Goal: Information Seeking & Learning: Learn about a topic

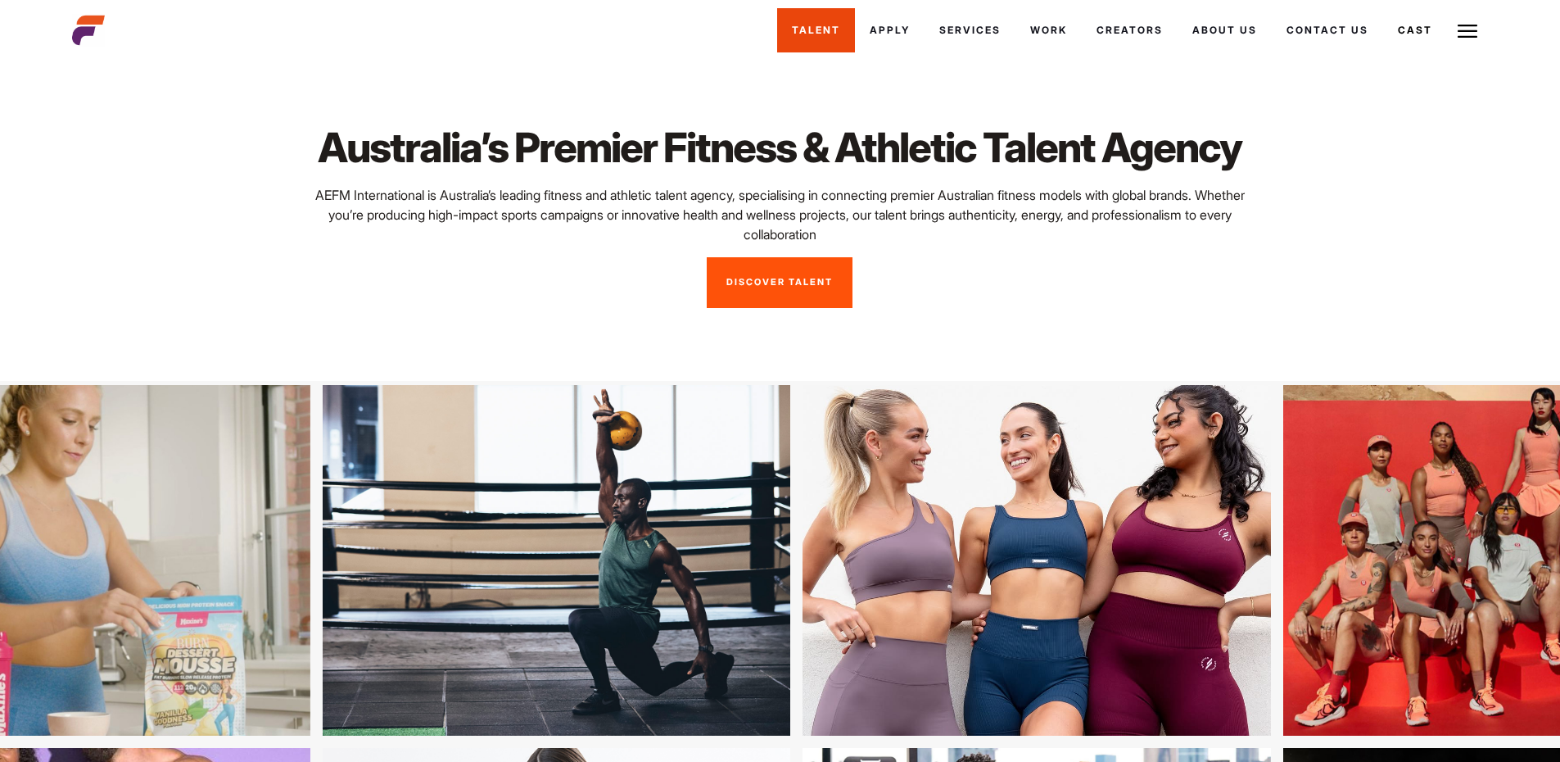
drag, startPoint x: 0, startPoint y: 0, endPoint x: 821, endPoint y: 29, distance: 821.8
click at [821, 29] on link "Talent" at bounding box center [816, 30] width 78 height 44
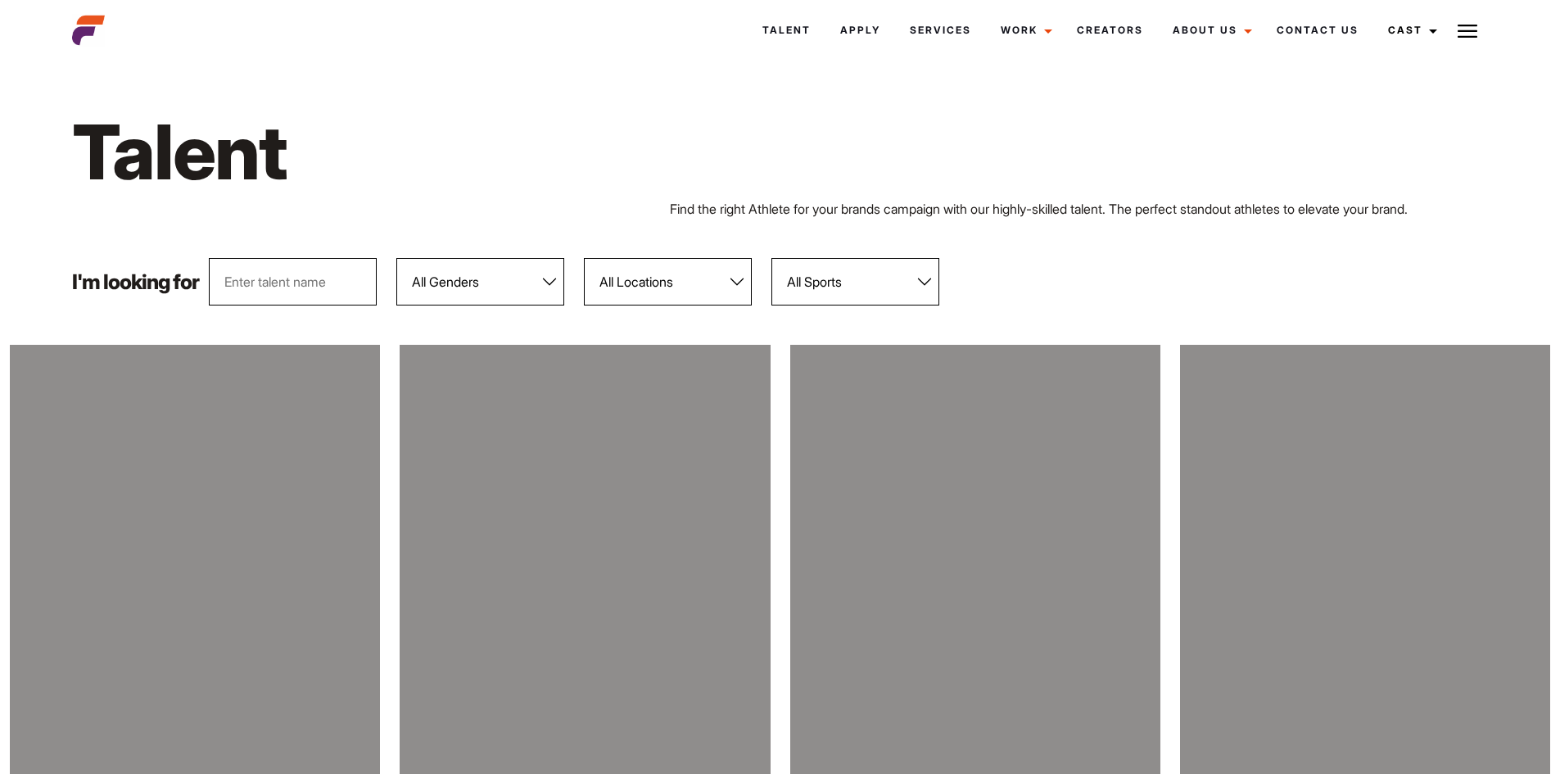
click at [486, 277] on select "All Genders Female Male" at bounding box center [480, 281] width 168 height 47
select select "104"
click at [396, 258] on select "All Genders Female Male" at bounding box center [480, 281] width 168 height 47
click at [1063, 262] on div "I'm looking for All Genders Female Male All Locations Adelaide Brisbane Darwin …" at bounding box center [779, 281] width 1435 height 47
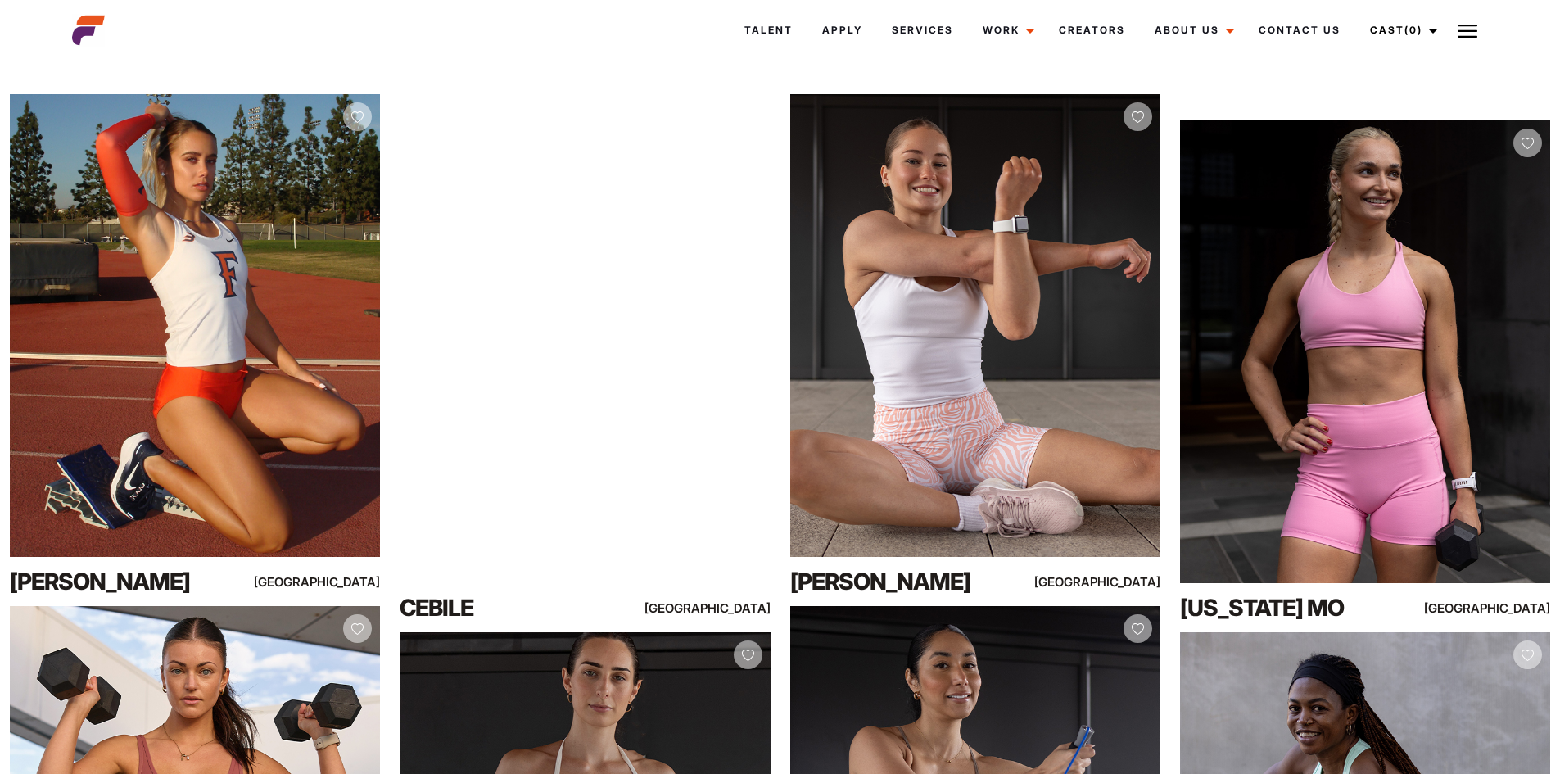
scroll to position [246, 0]
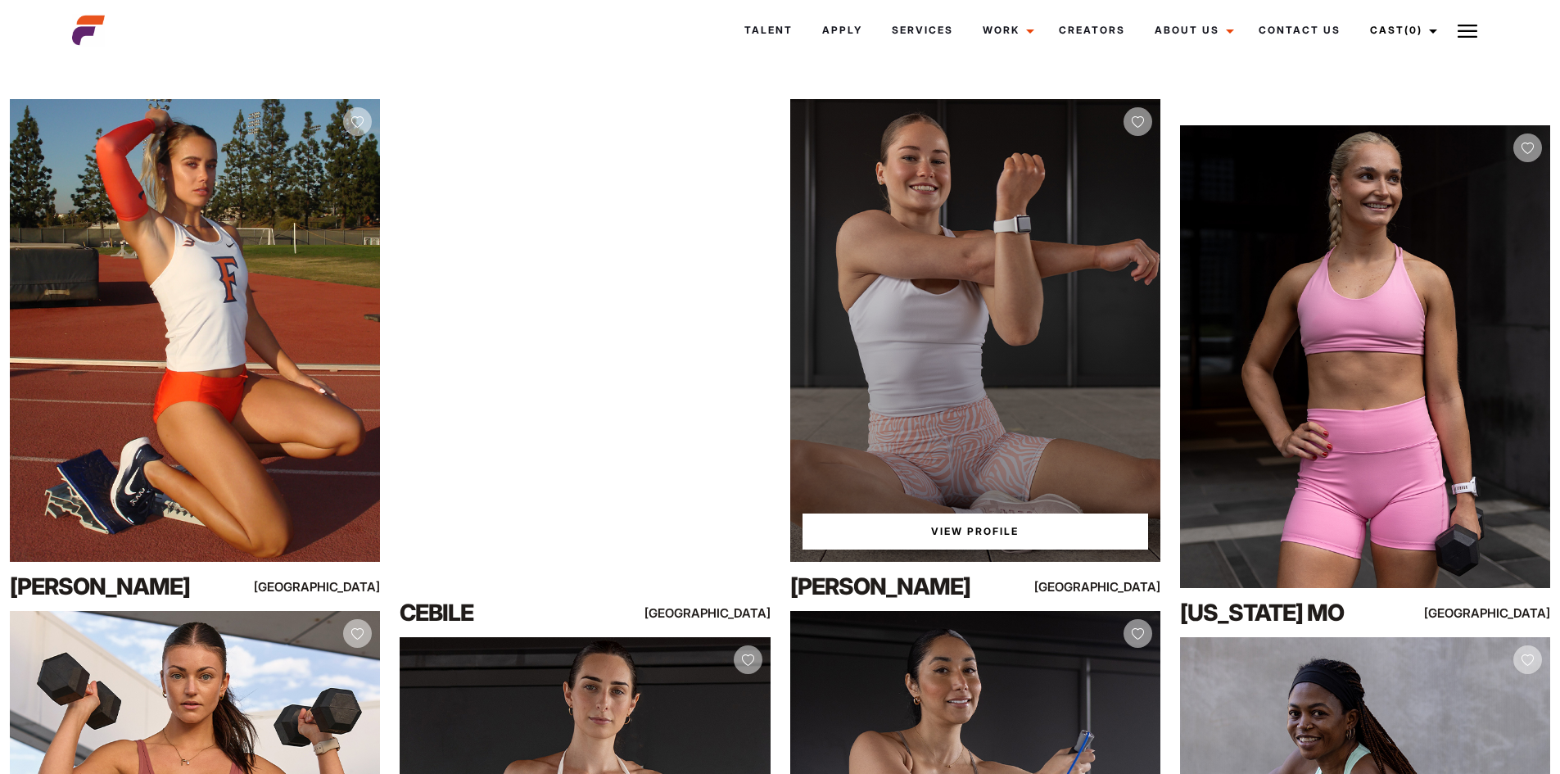
drag, startPoint x: 874, startPoint y: 161, endPoint x: 914, endPoint y: 527, distance: 367.4
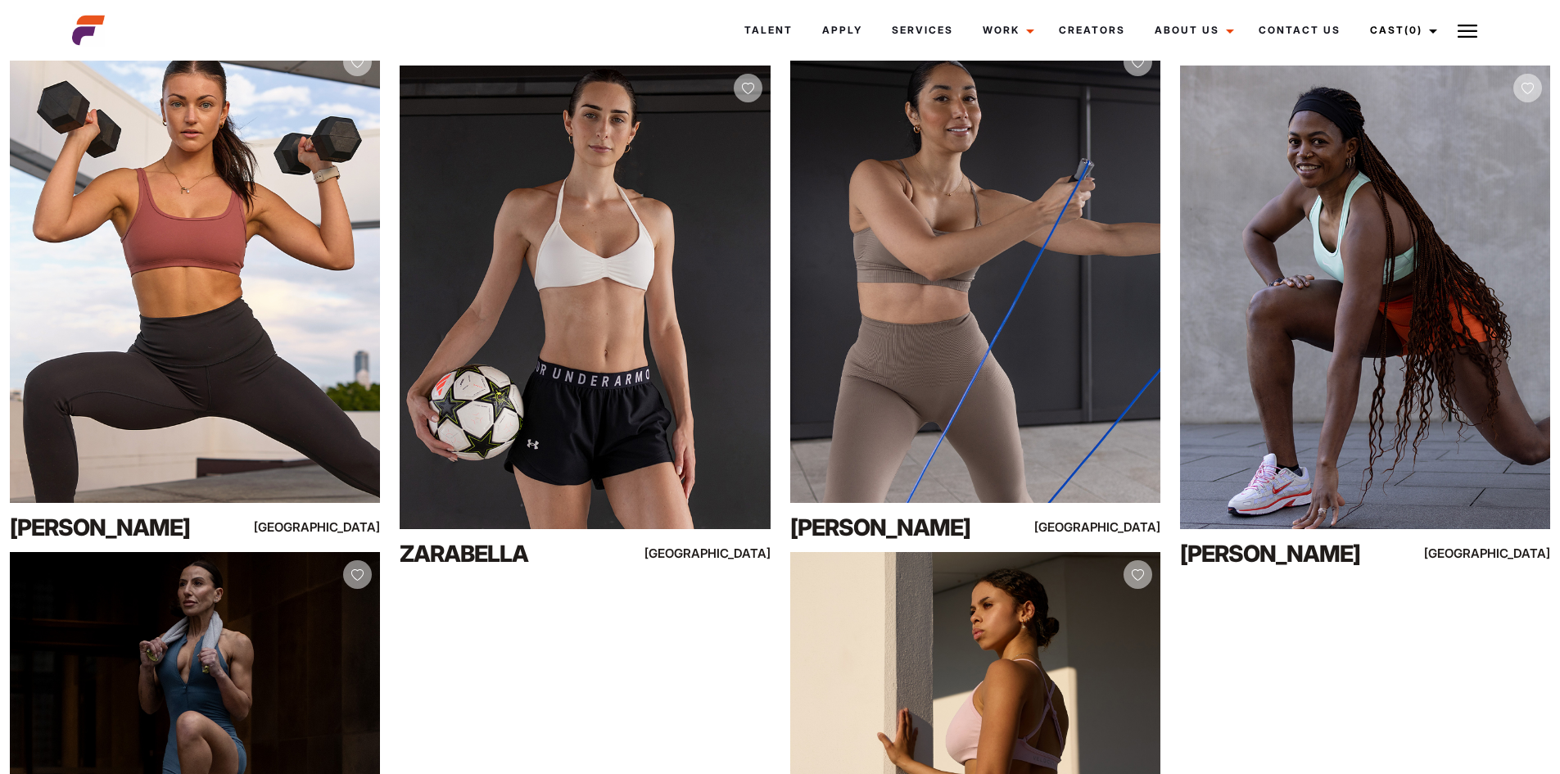
scroll to position [819, 0]
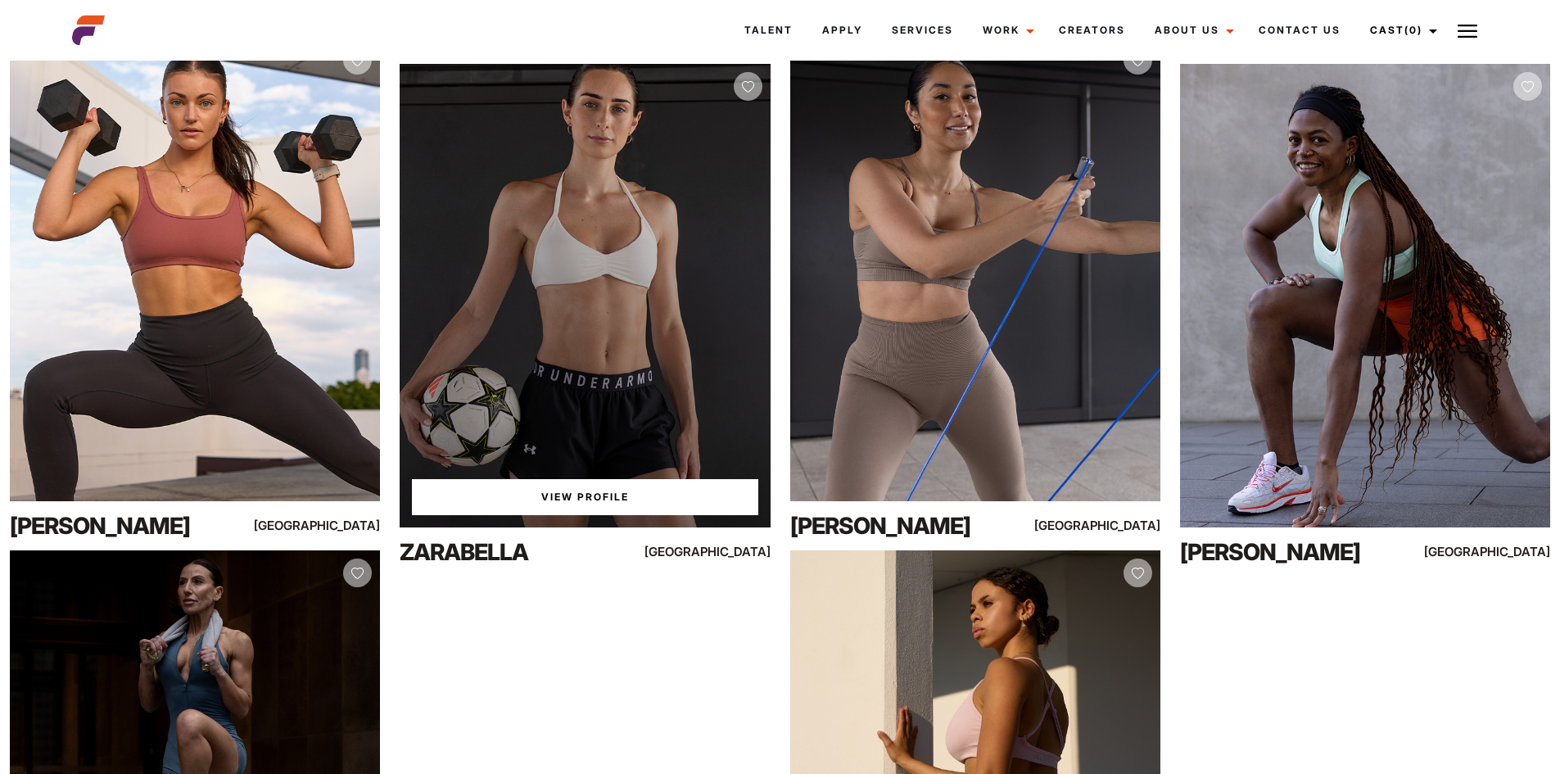
drag, startPoint x: 600, startPoint y: 192, endPoint x: 560, endPoint y: 504, distance: 315.4
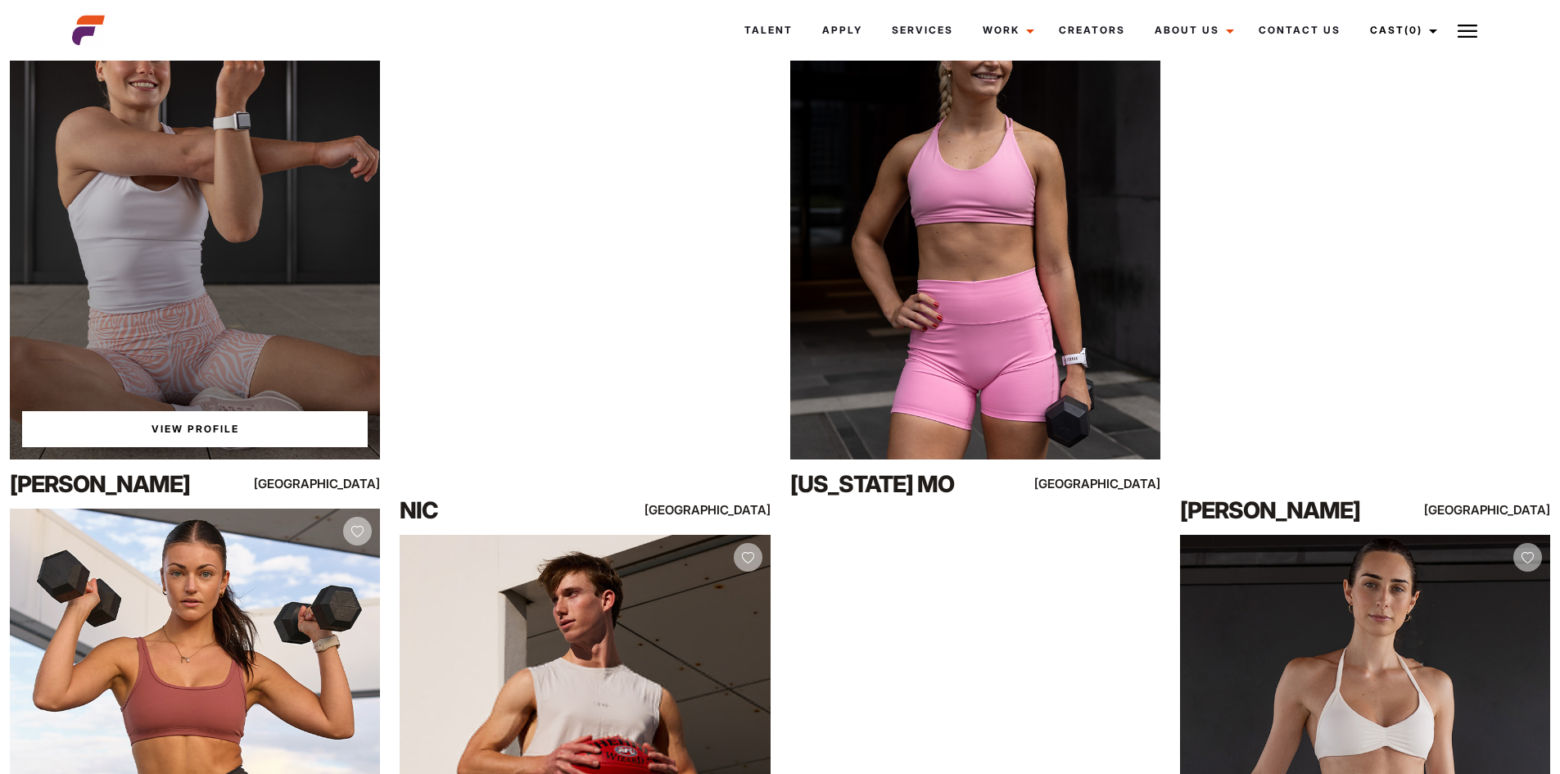
scroll to position [2620, 0]
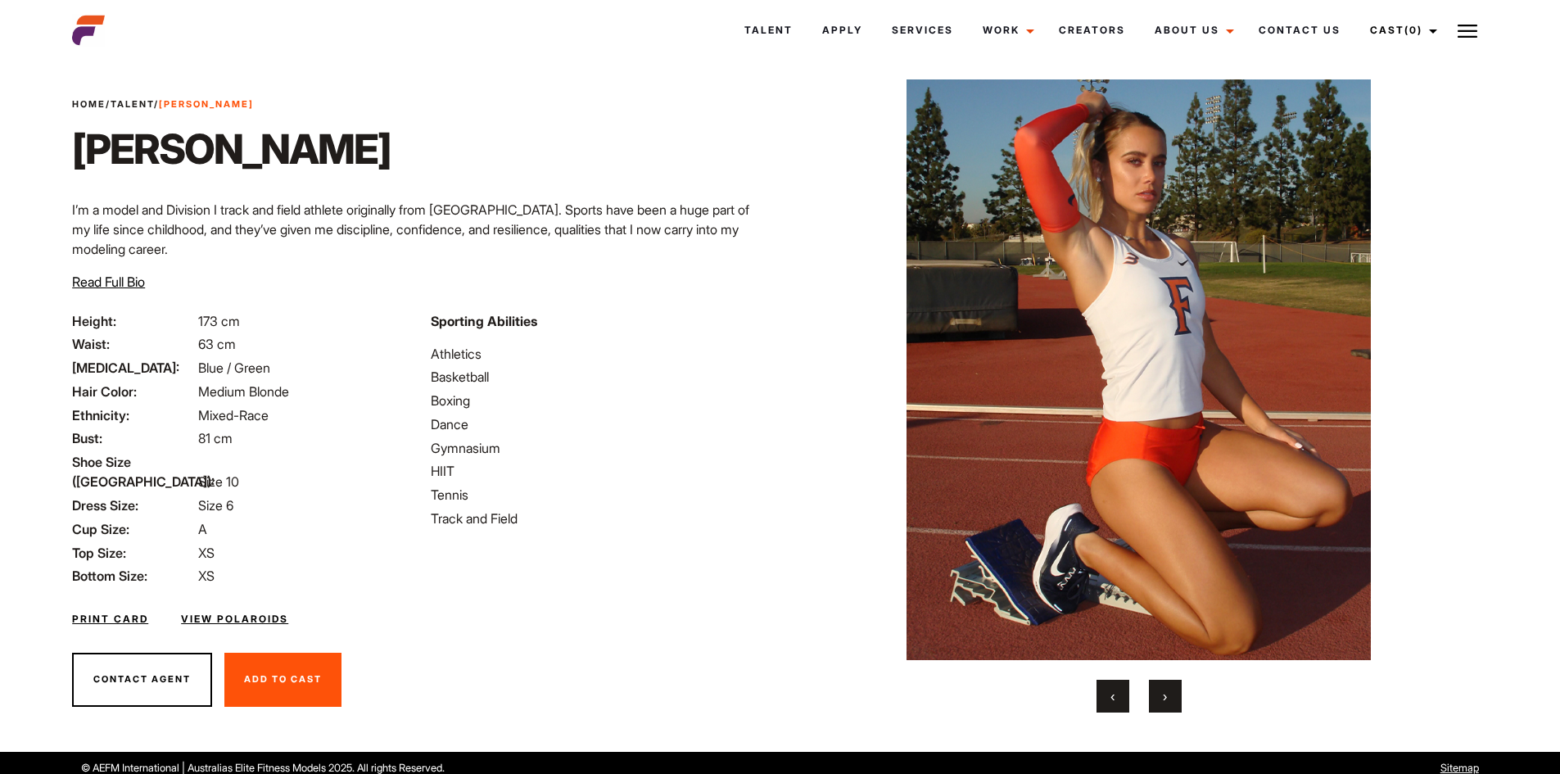
scroll to position [35, 0]
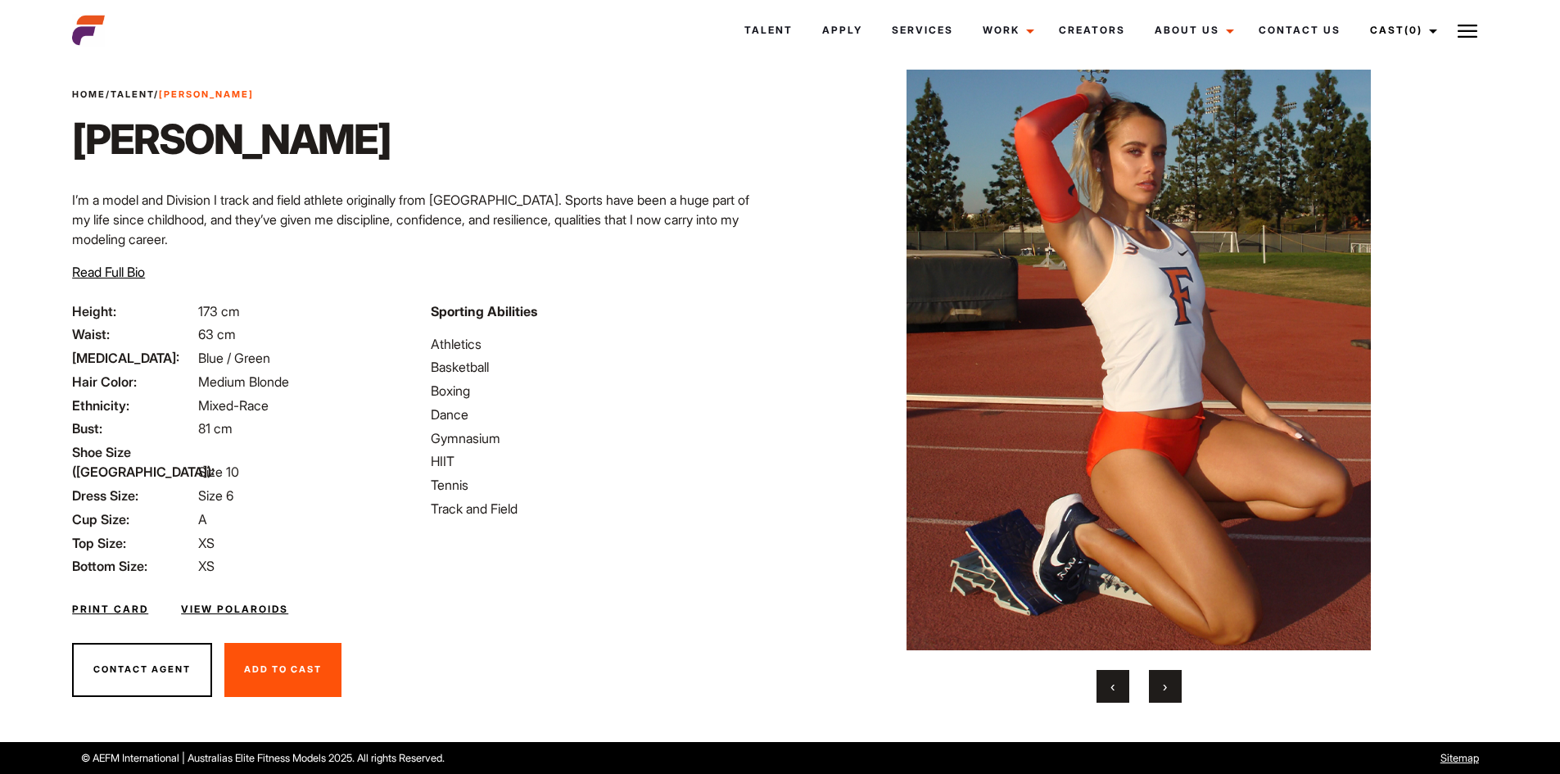
click at [1169, 680] on button "›" at bounding box center [1165, 686] width 33 height 33
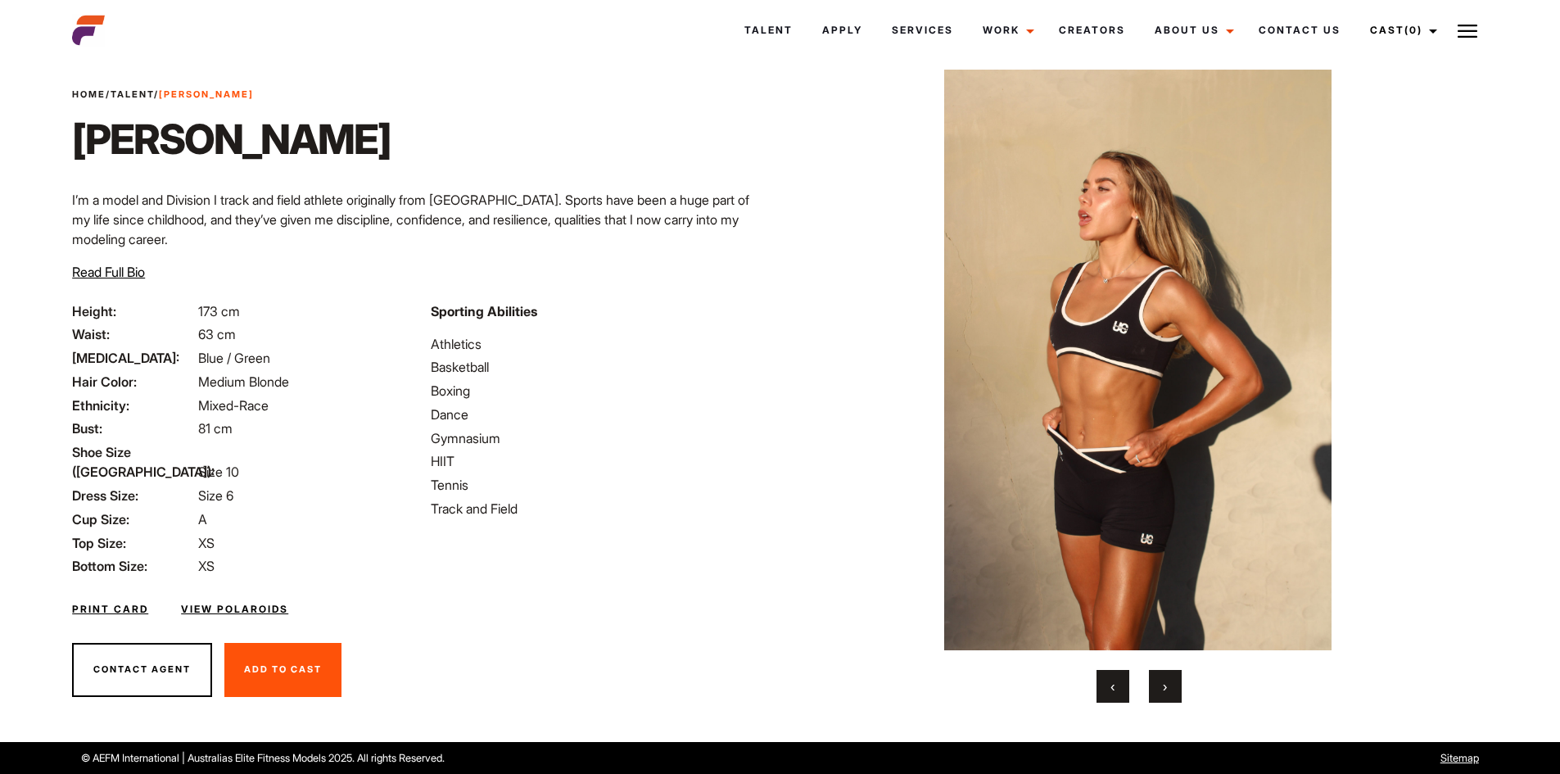
click at [1169, 680] on button "›" at bounding box center [1165, 686] width 33 height 33
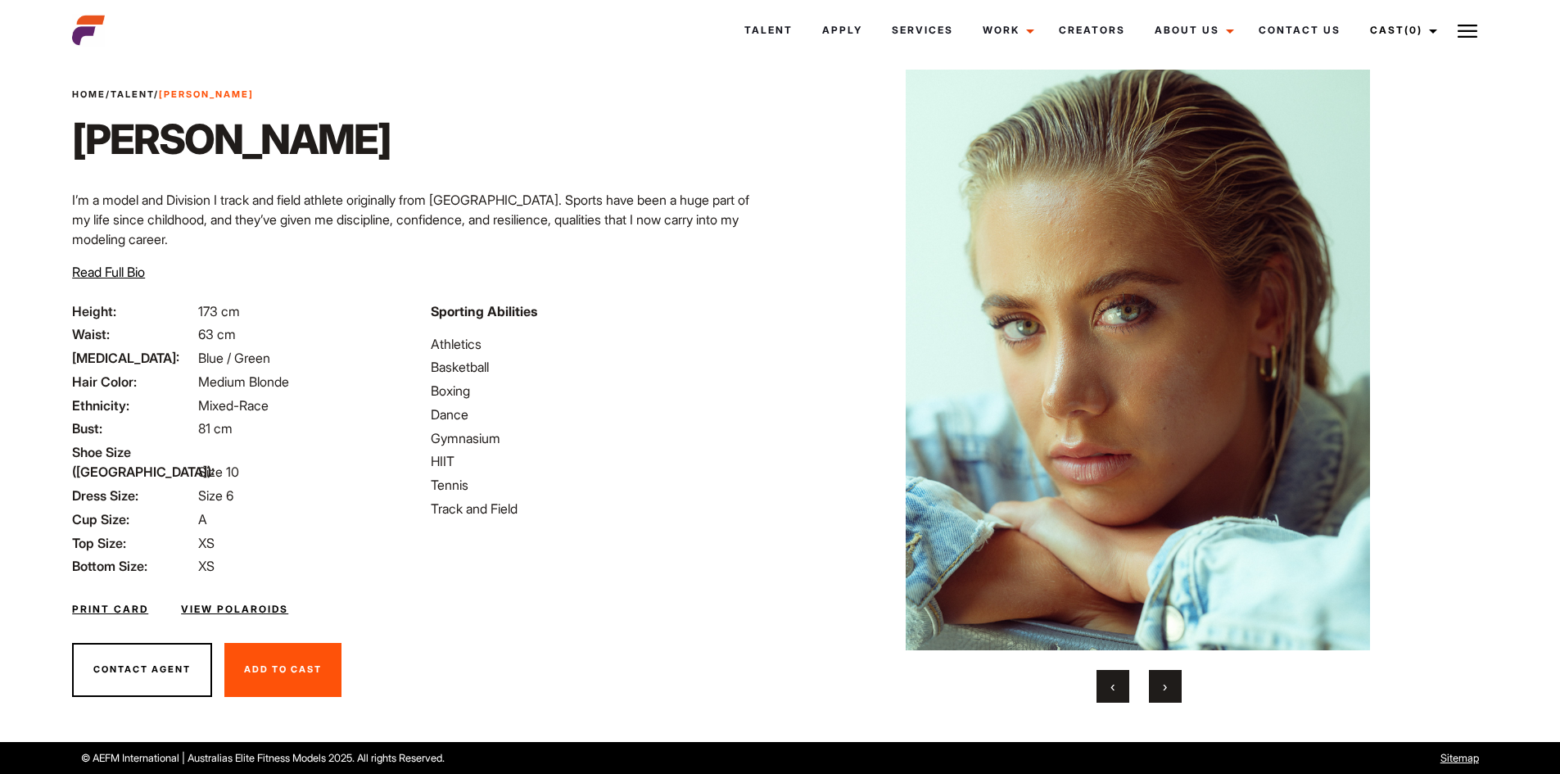
click at [1169, 680] on button "›" at bounding box center [1165, 686] width 33 height 33
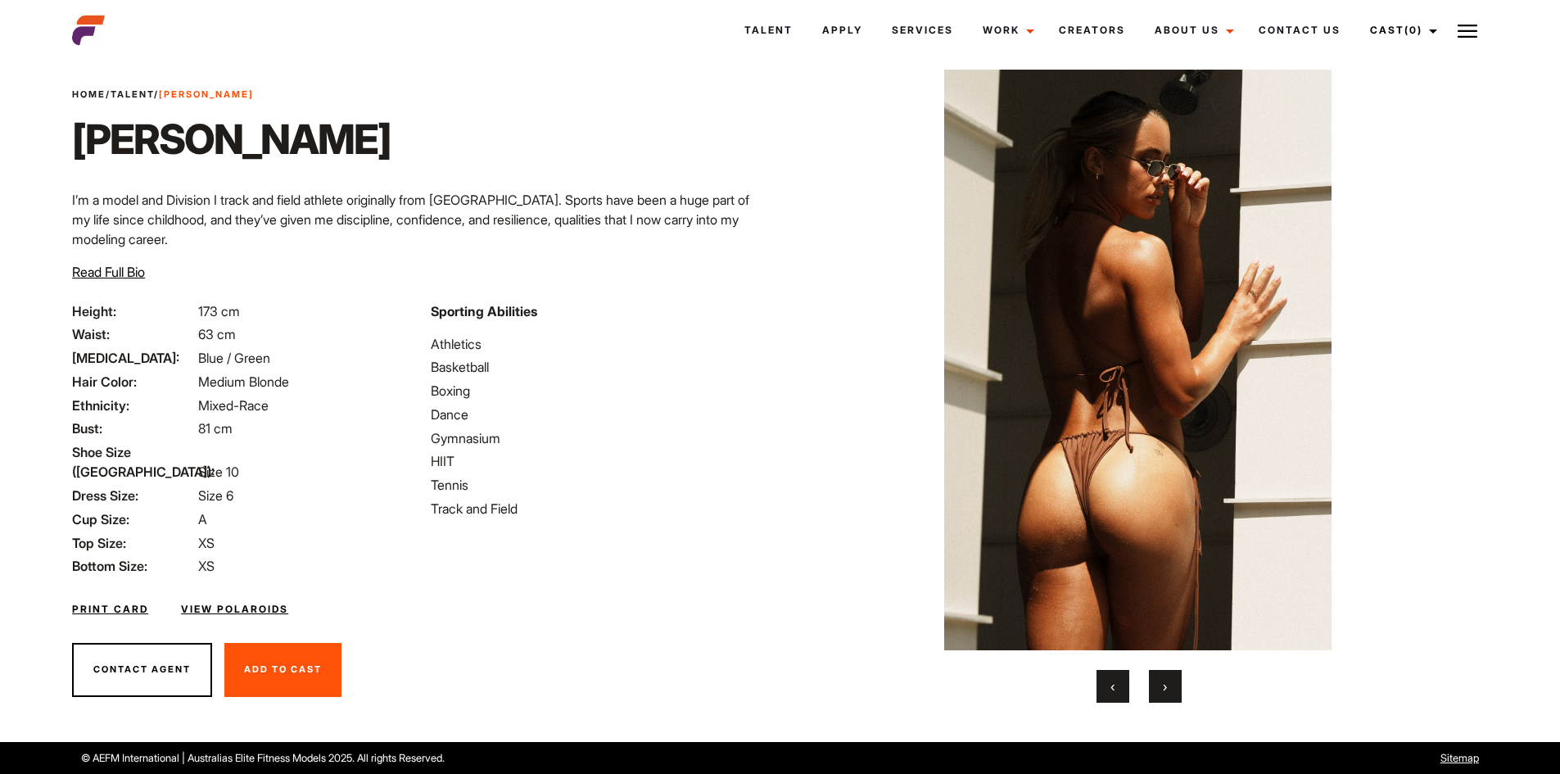
click at [1160, 686] on button "›" at bounding box center [1165, 686] width 33 height 33
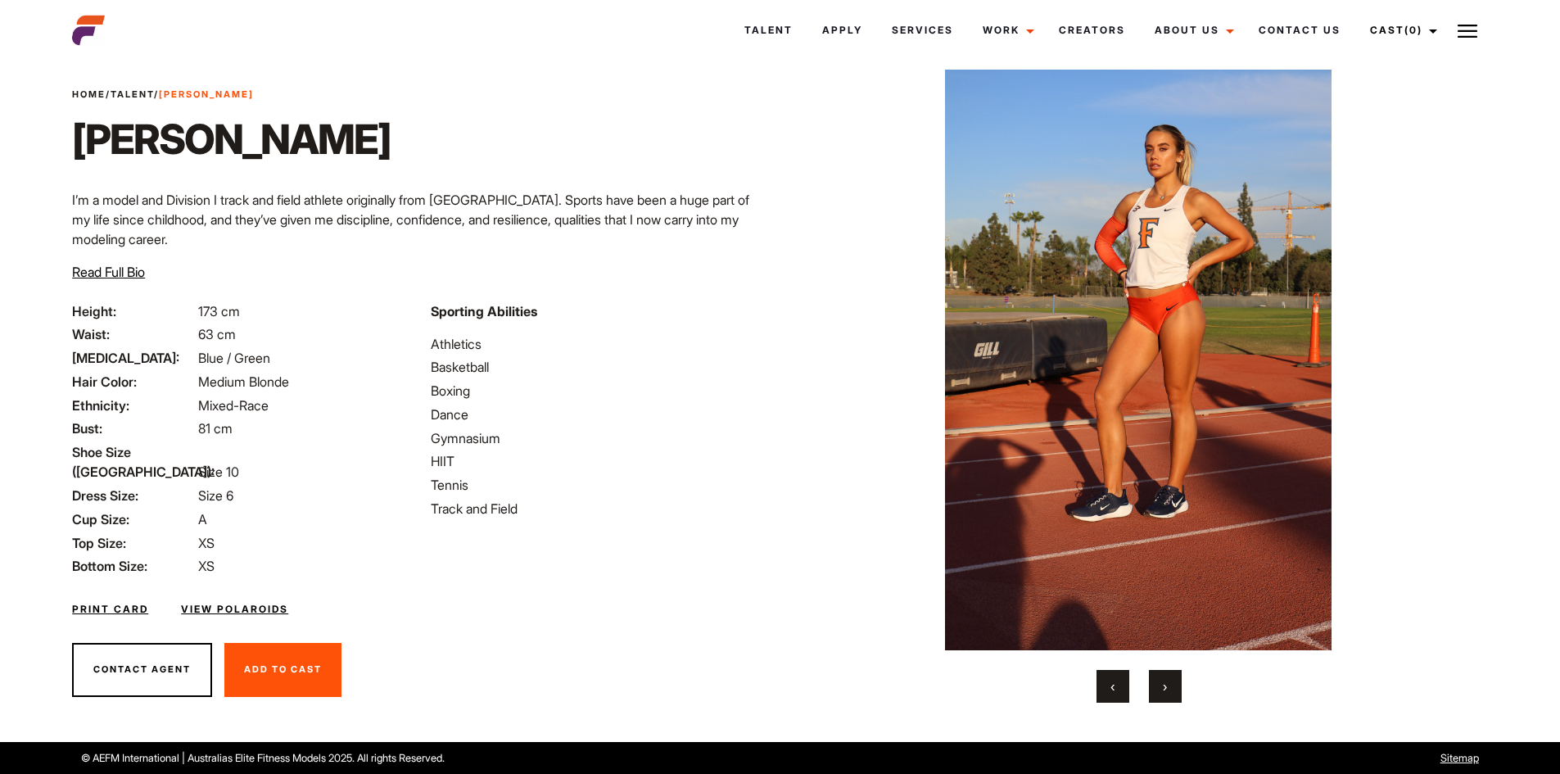
click at [1160, 686] on button "›" at bounding box center [1165, 686] width 33 height 33
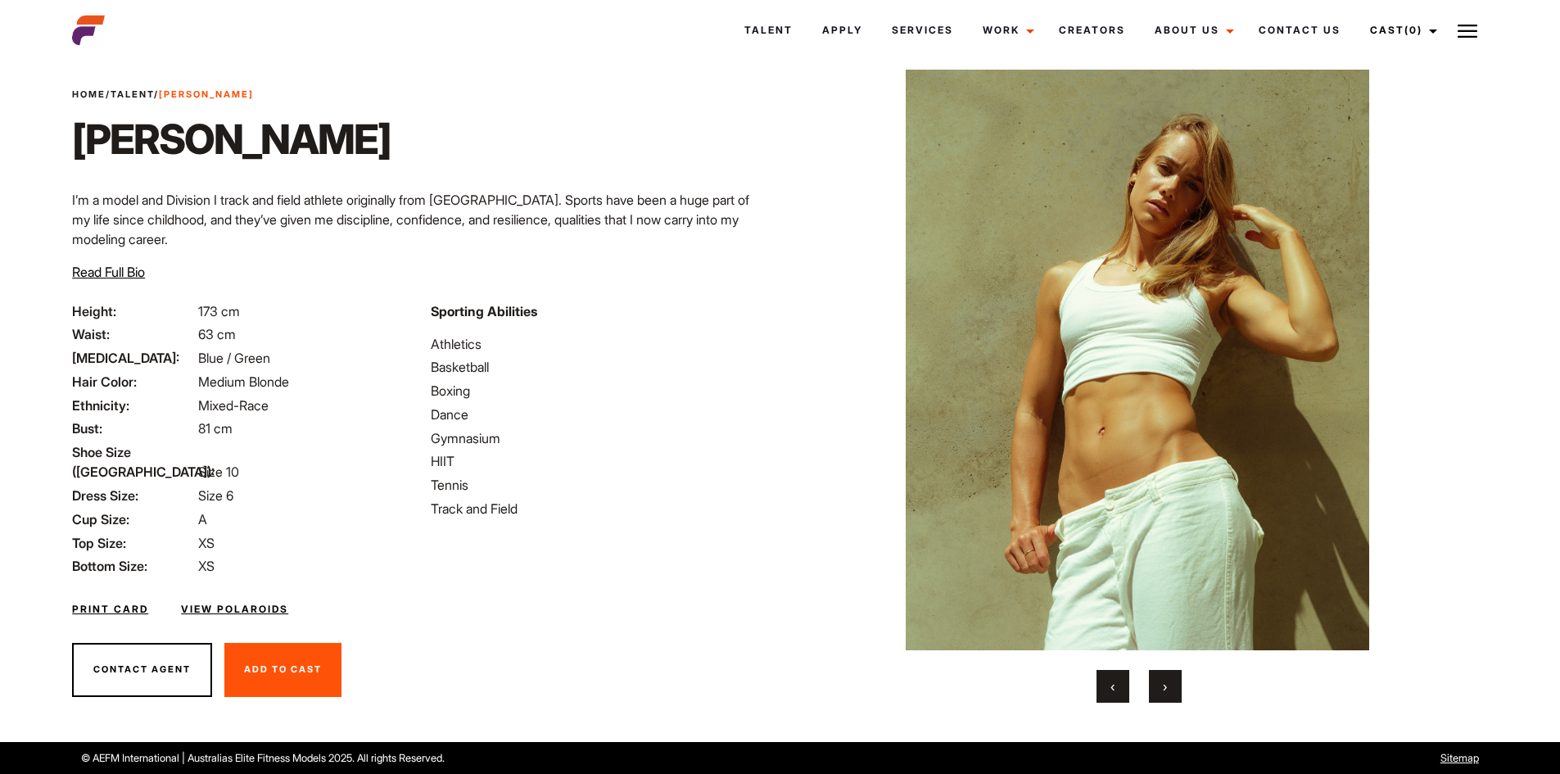
click at [1160, 686] on button "›" at bounding box center [1165, 686] width 33 height 33
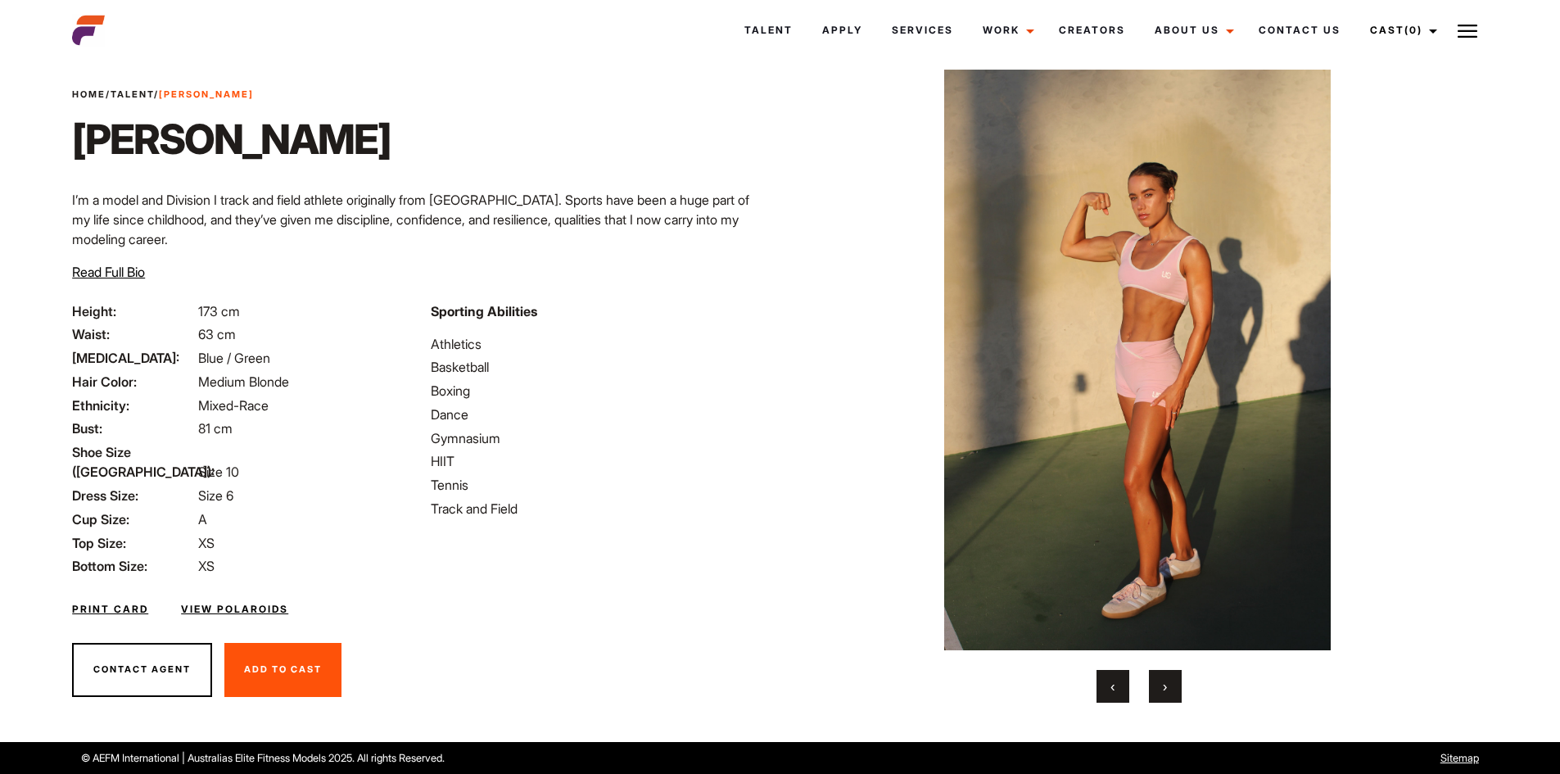
click at [1160, 686] on button "›" at bounding box center [1165, 686] width 33 height 33
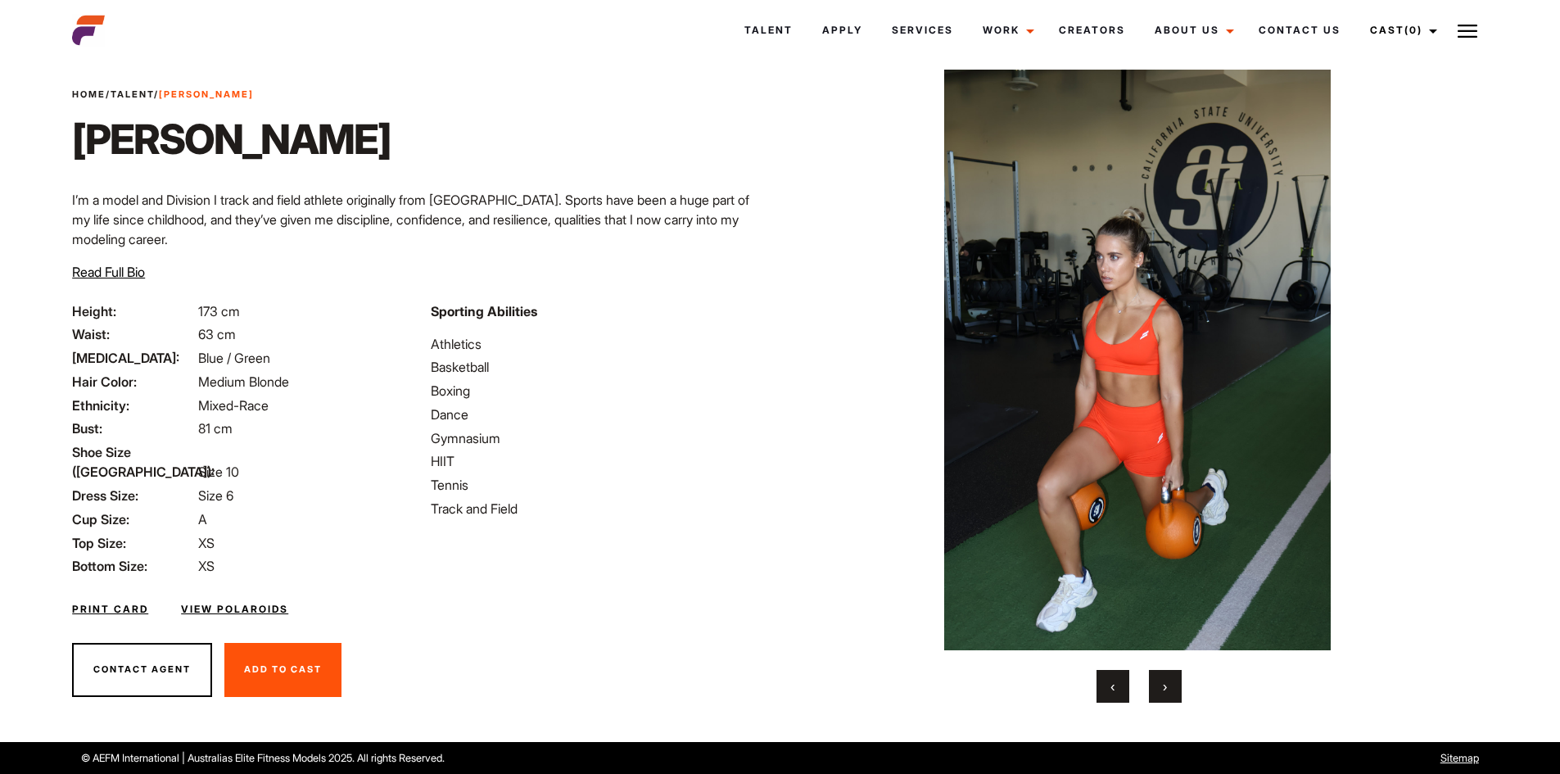
click at [1160, 686] on button "›" at bounding box center [1165, 686] width 33 height 33
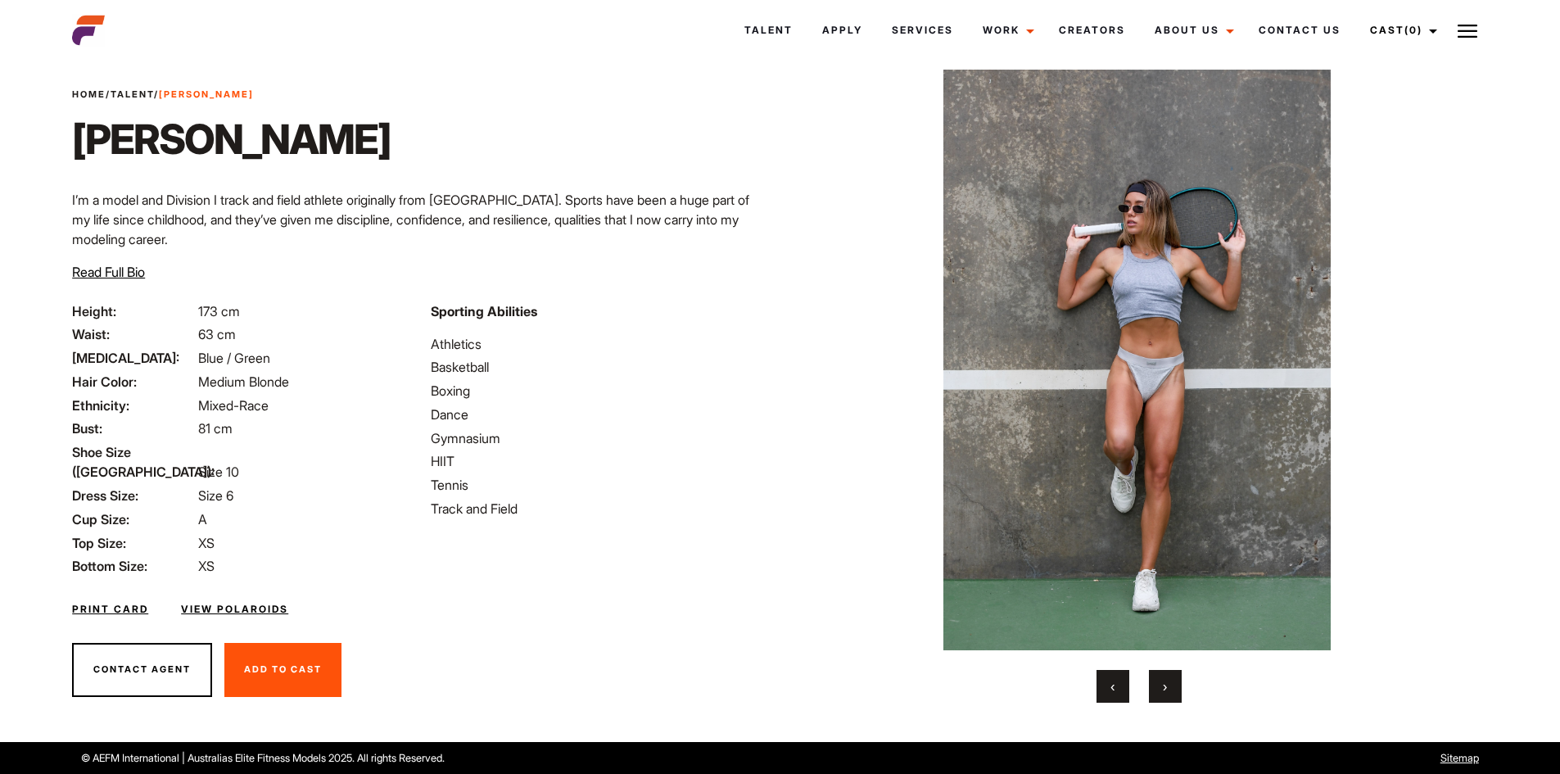
click at [1160, 686] on button "›" at bounding box center [1165, 686] width 33 height 33
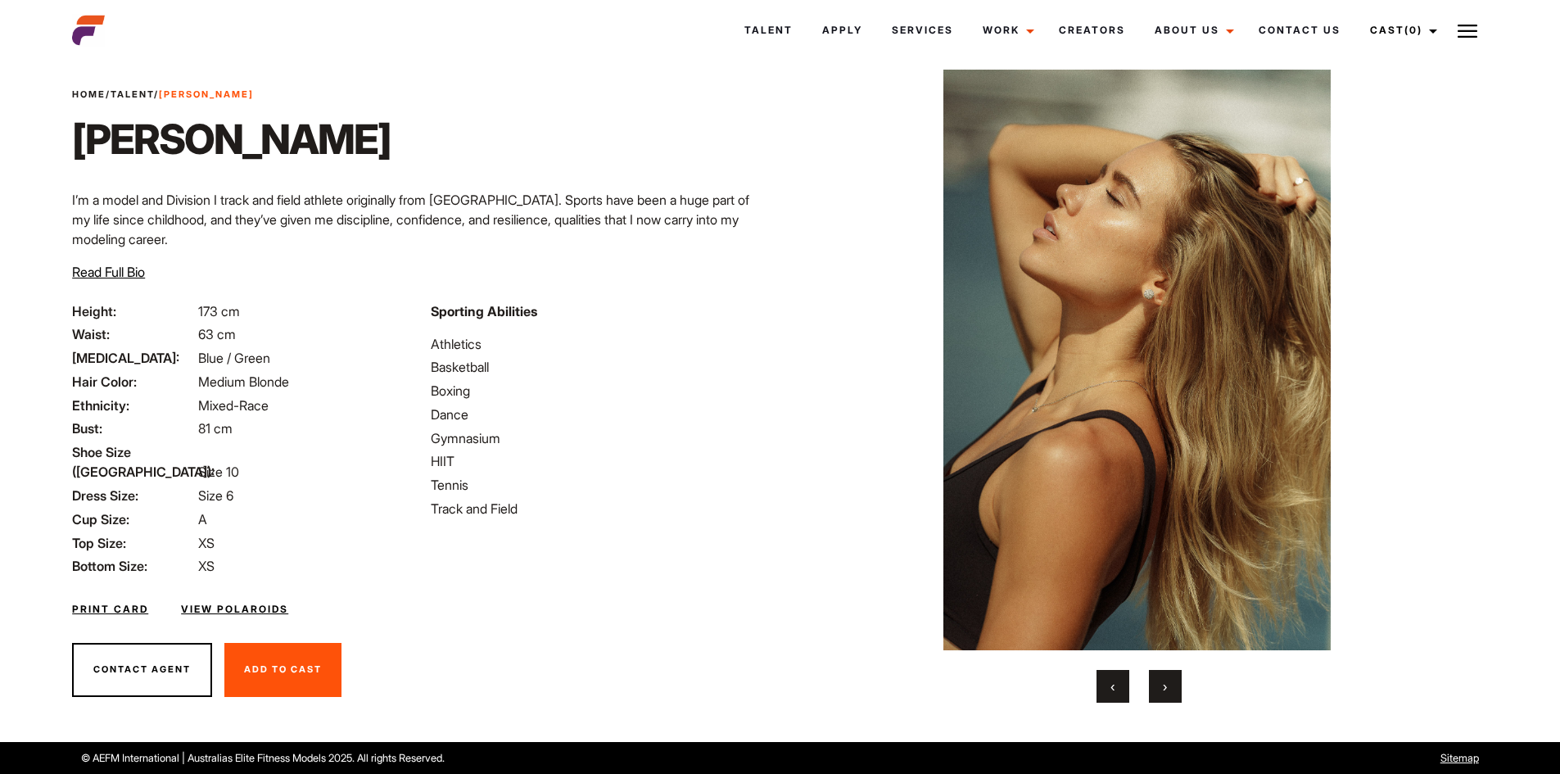
click at [1160, 686] on button "›" at bounding box center [1165, 686] width 33 height 33
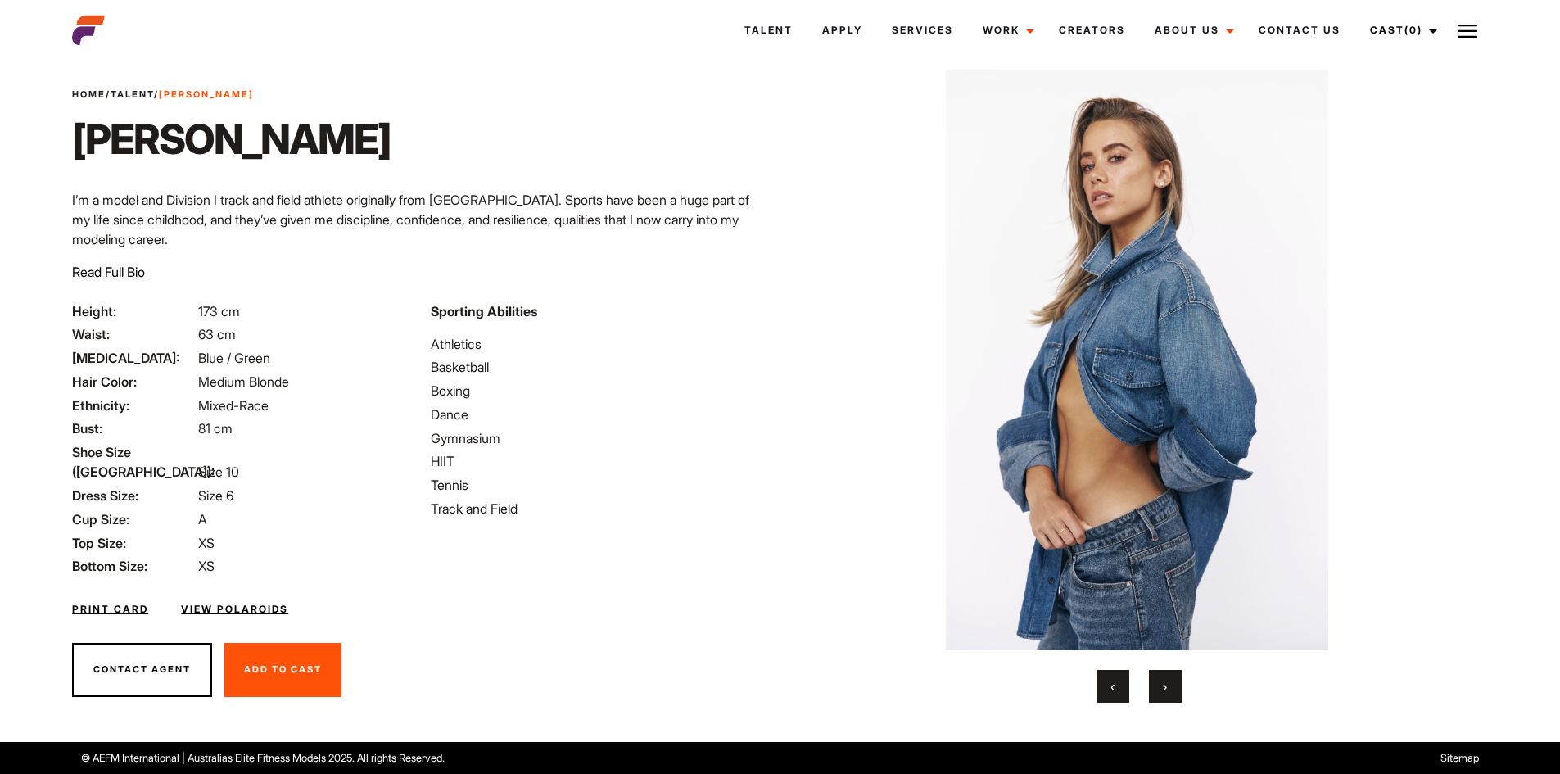
click at [1160, 686] on button "›" at bounding box center [1165, 686] width 33 height 33
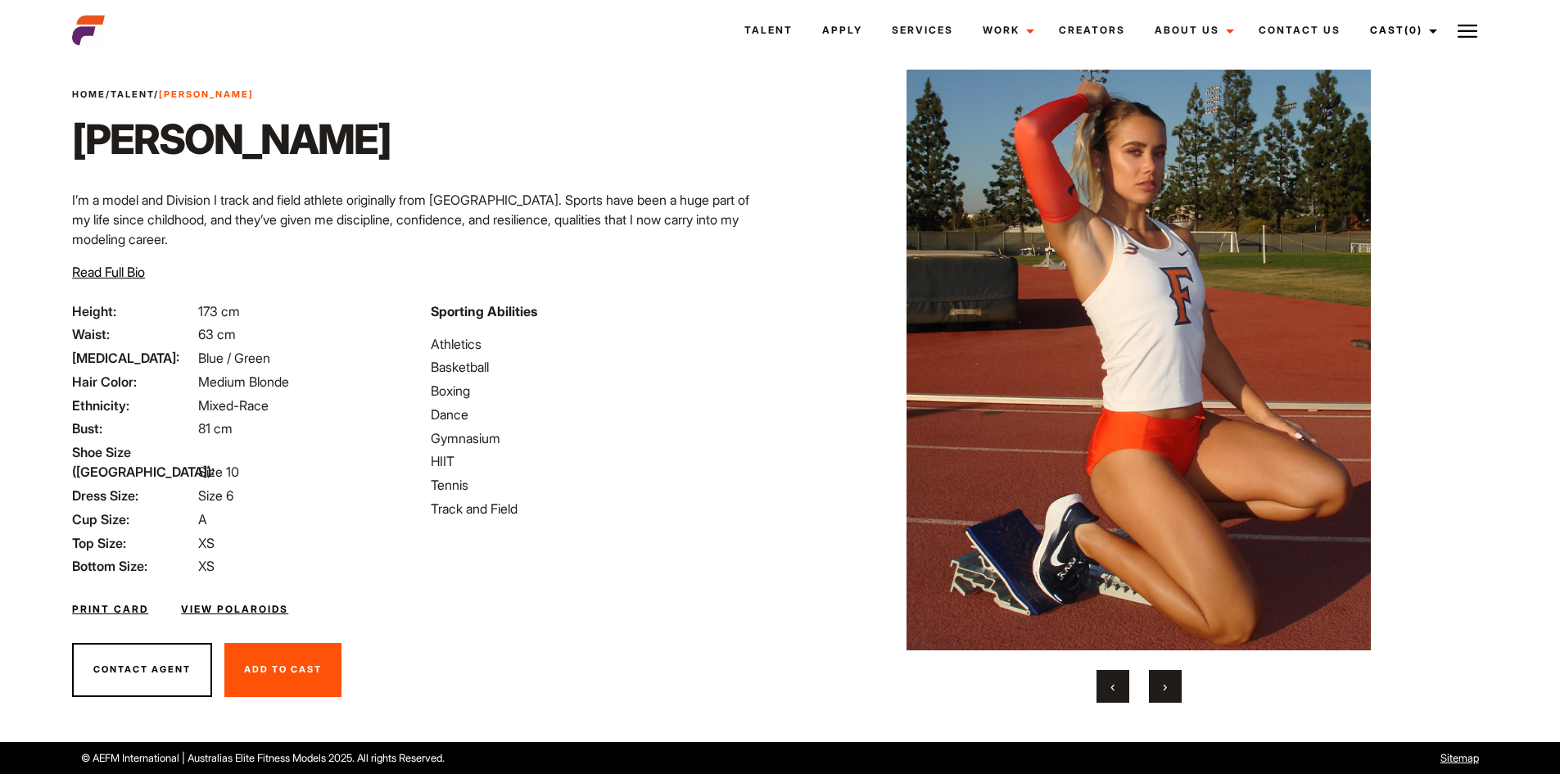
click at [1160, 686] on button "›" at bounding box center [1165, 686] width 33 height 33
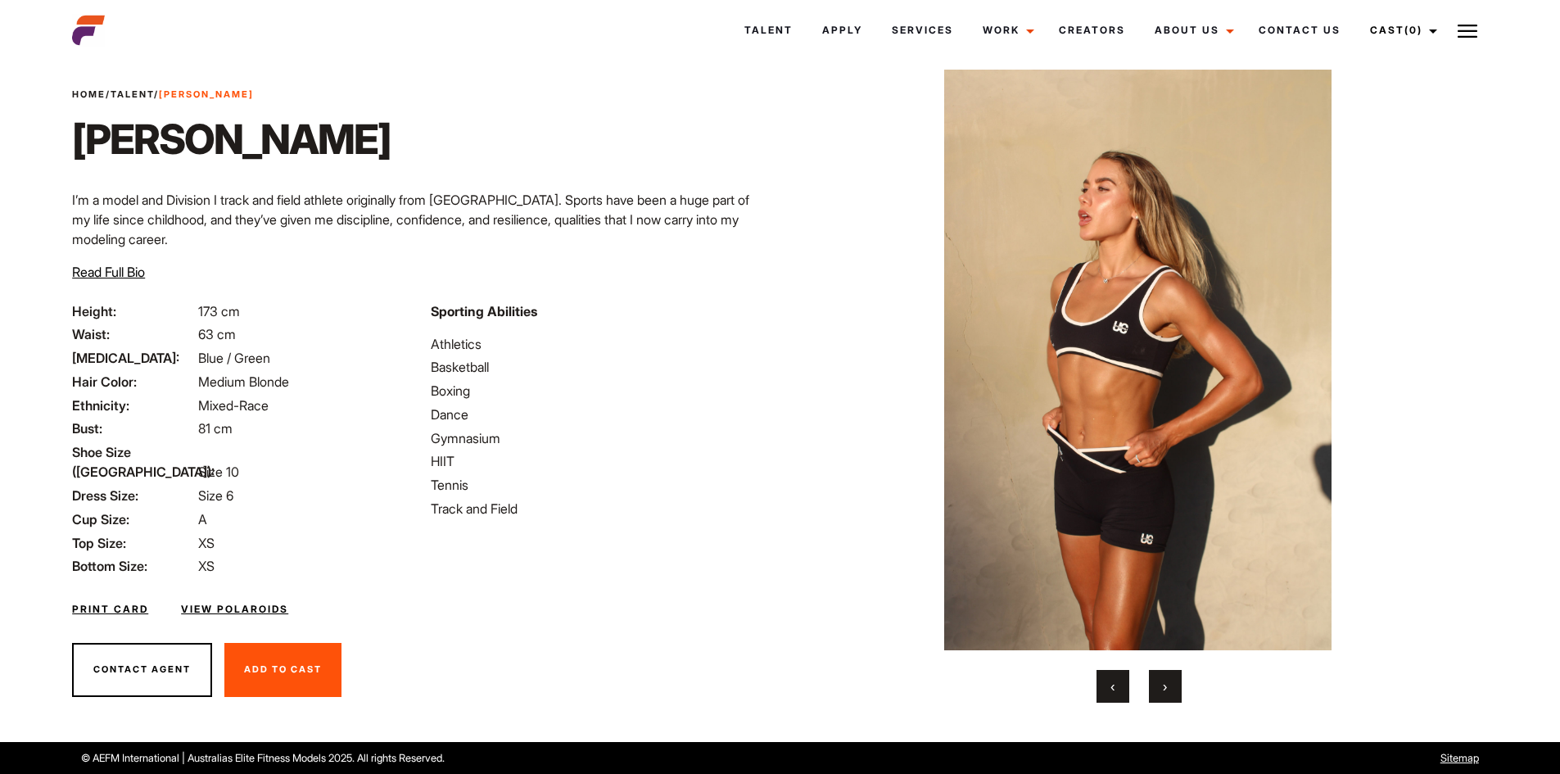
click at [247, 602] on link "View Polaroids" at bounding box center [234, 609] width 107 height 15
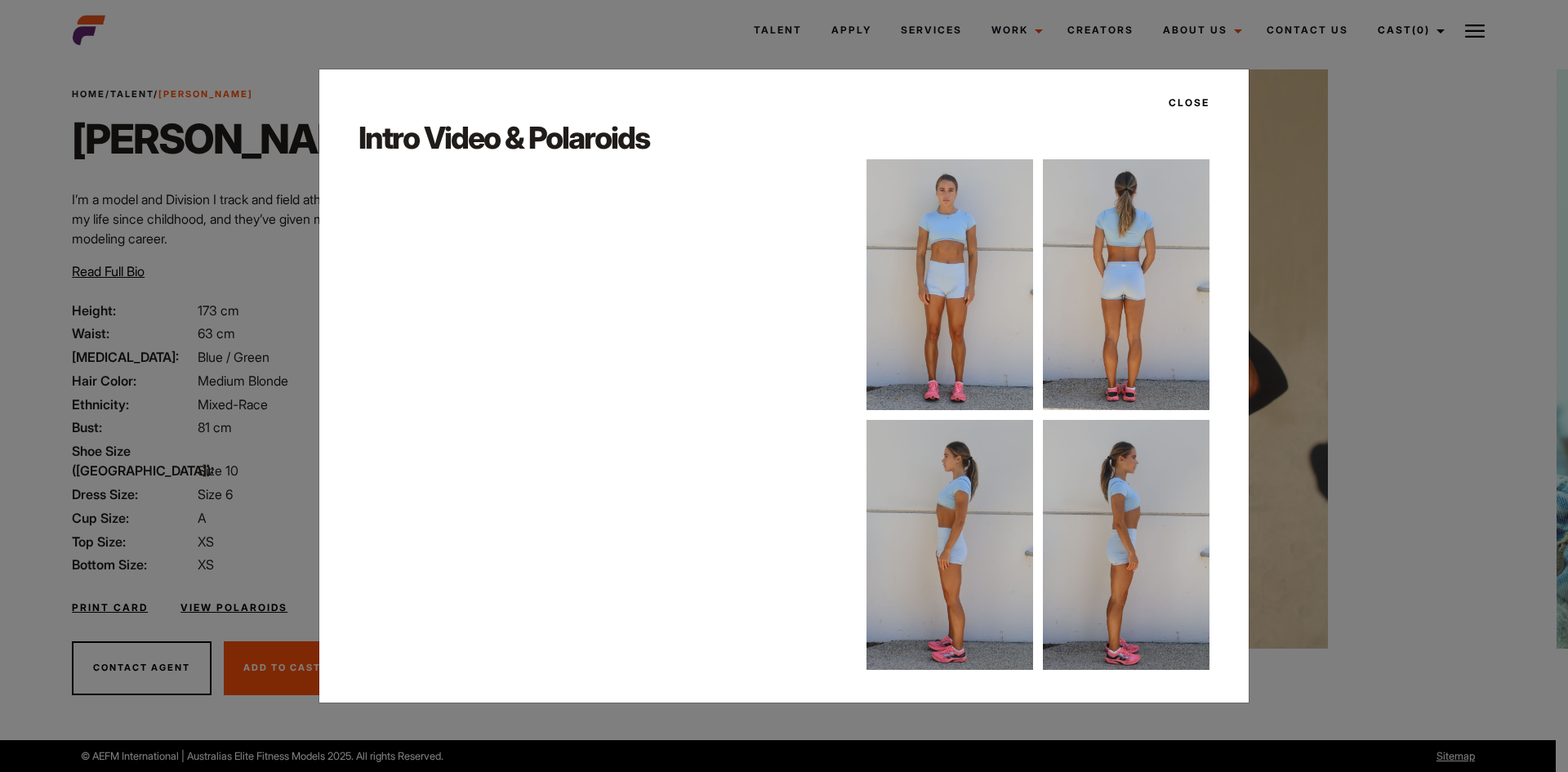
click at [1193, 106] on button "Close" at bounding box center [1184, 103] width 51 height 28
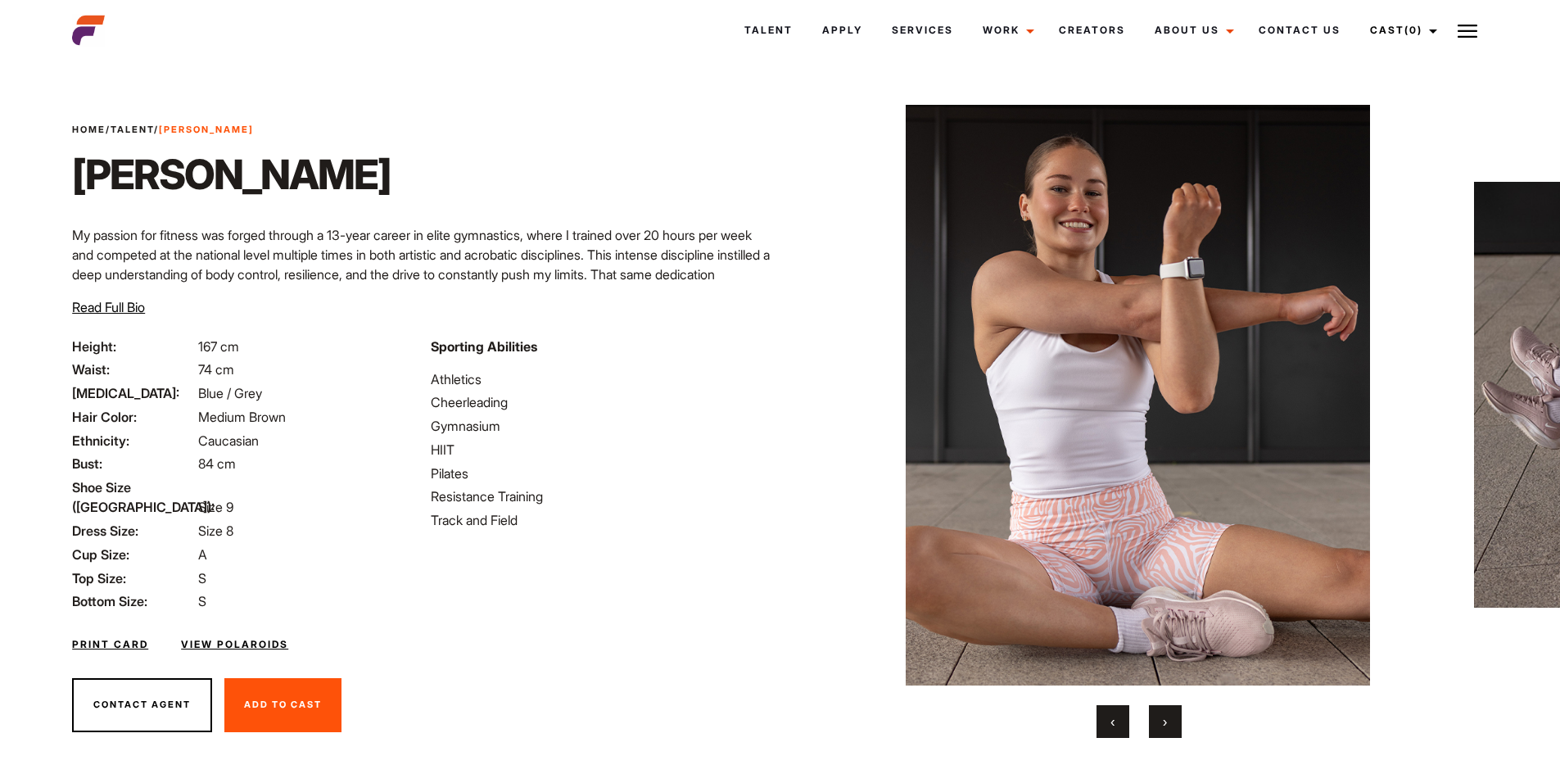
click at [1160, 714] on button "›" at bounding box center [1165, 721] width 33 height 33
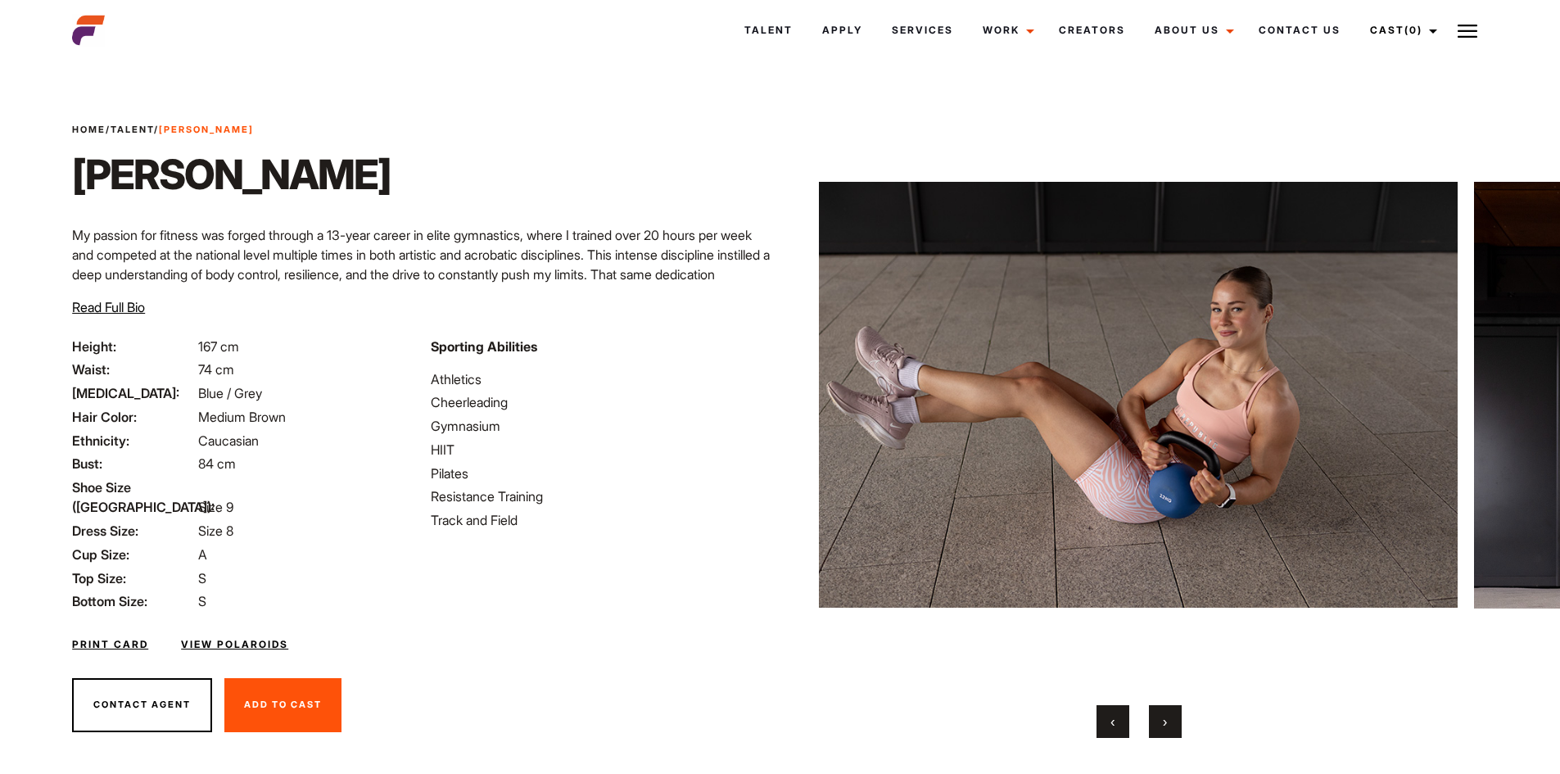
click at [1160, 714] on button "›" at bounding box center [1165, 721] width 33 height 33
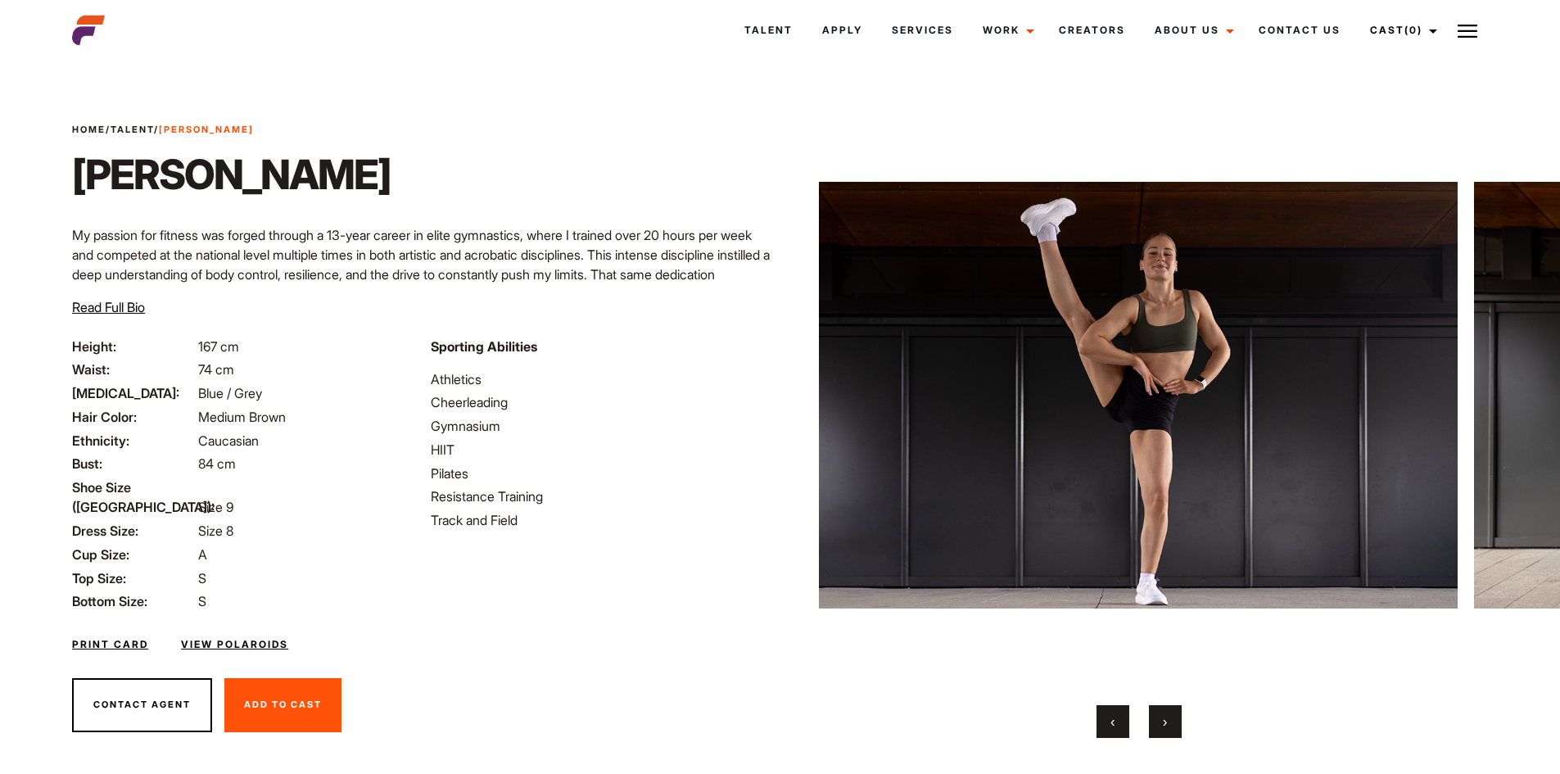
click at [1160, 714] on button "›" at bounding box center [1165, 721] width 33 height 33
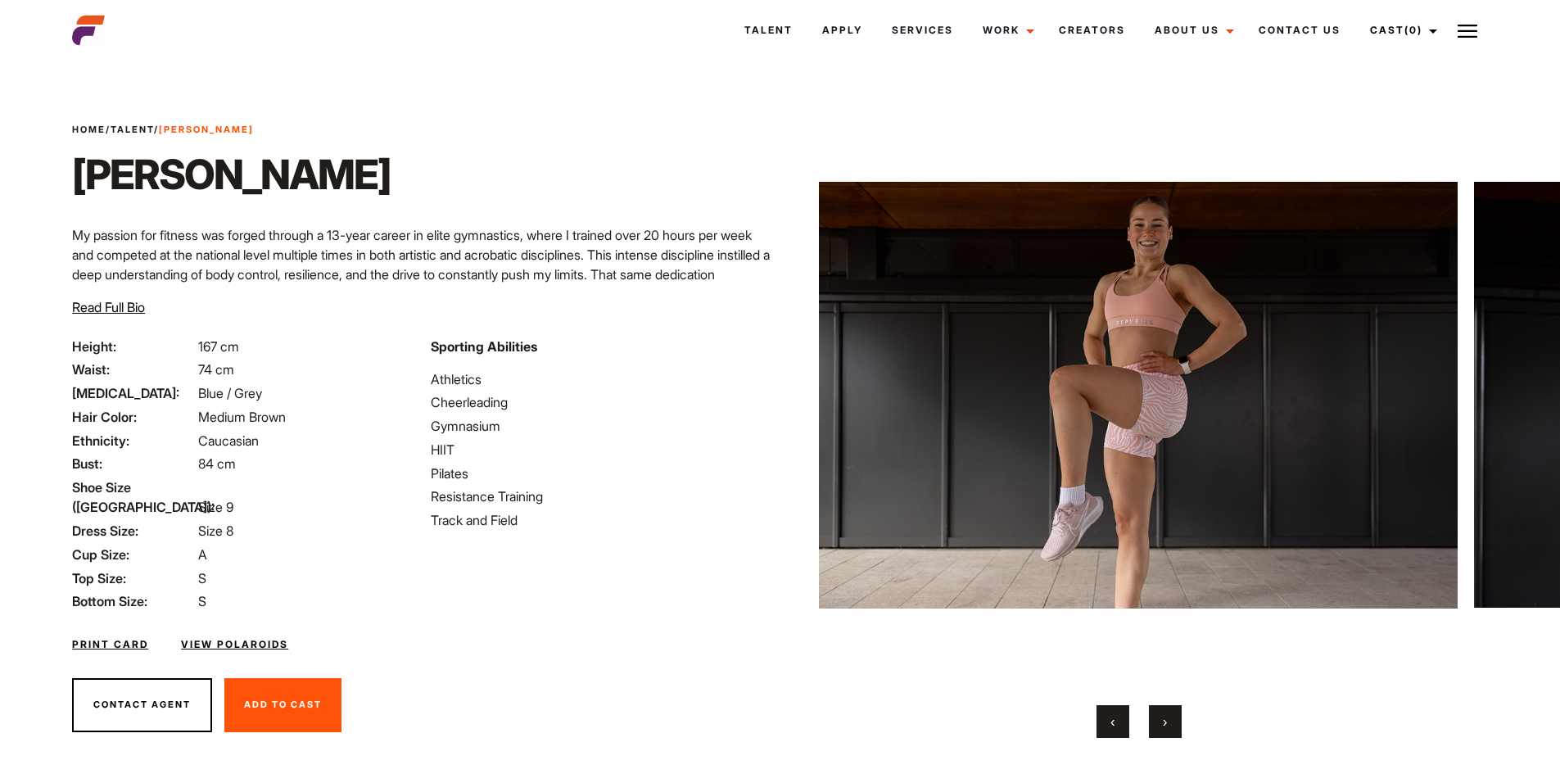
click at [1160, 714] on button "›" at bounding box center [1165, 721] width 33 height 33
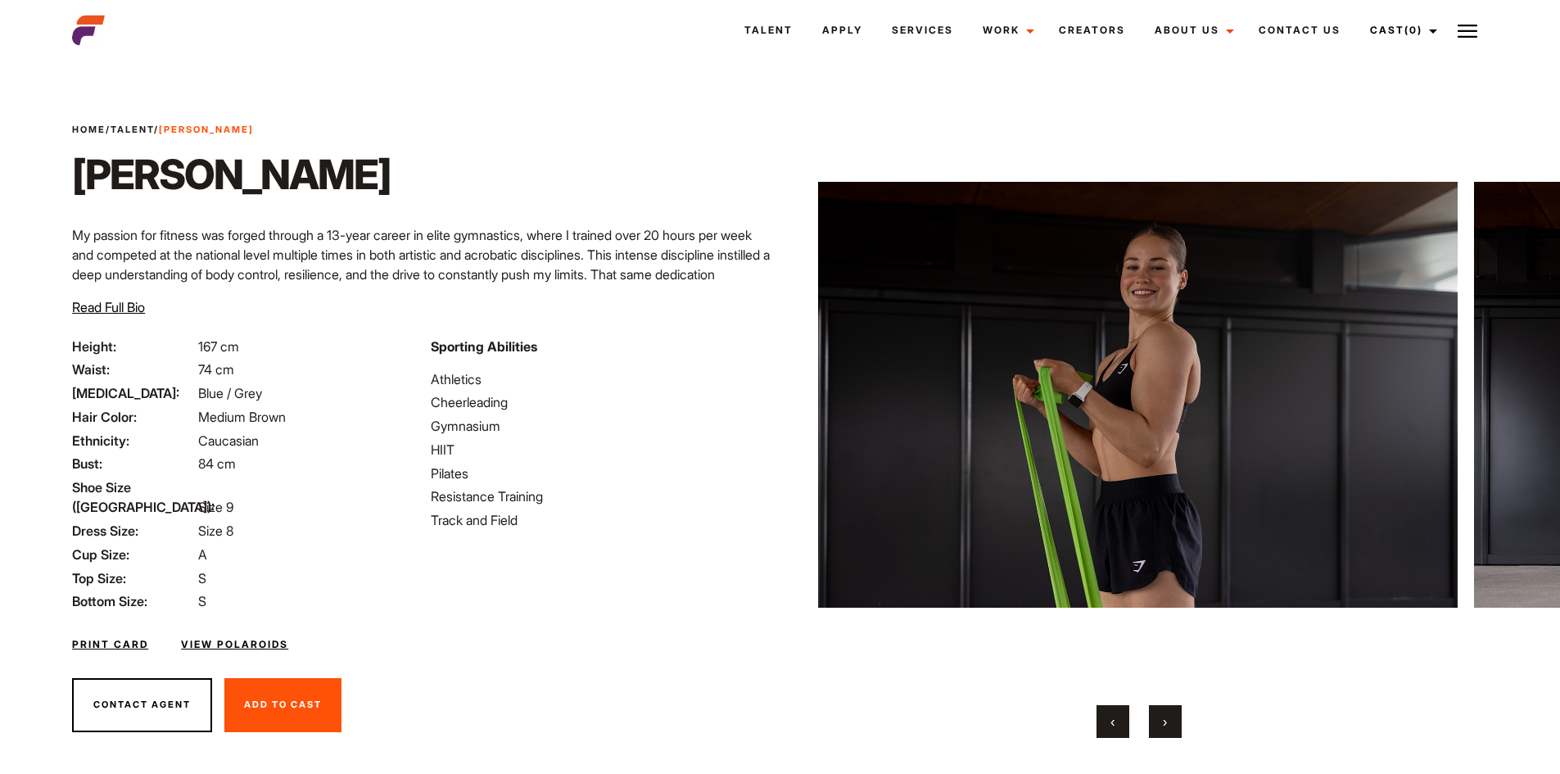
click at [1160, 714] on button "›" at bounding box center [1165, 721] width 33 height 33
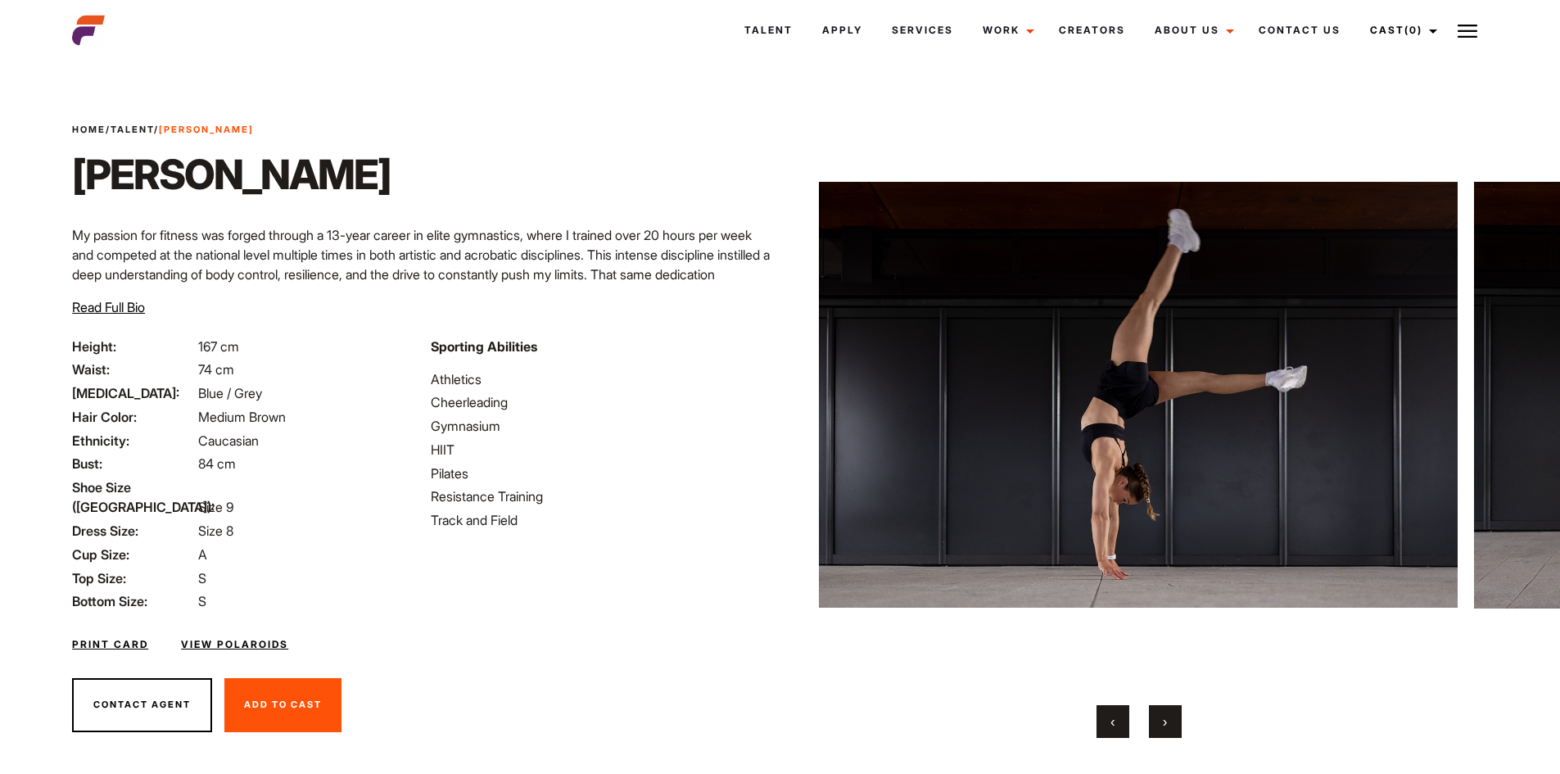
click at [1160, 714] on button "›" at bounding box center [1165, 721] width 33 height 33
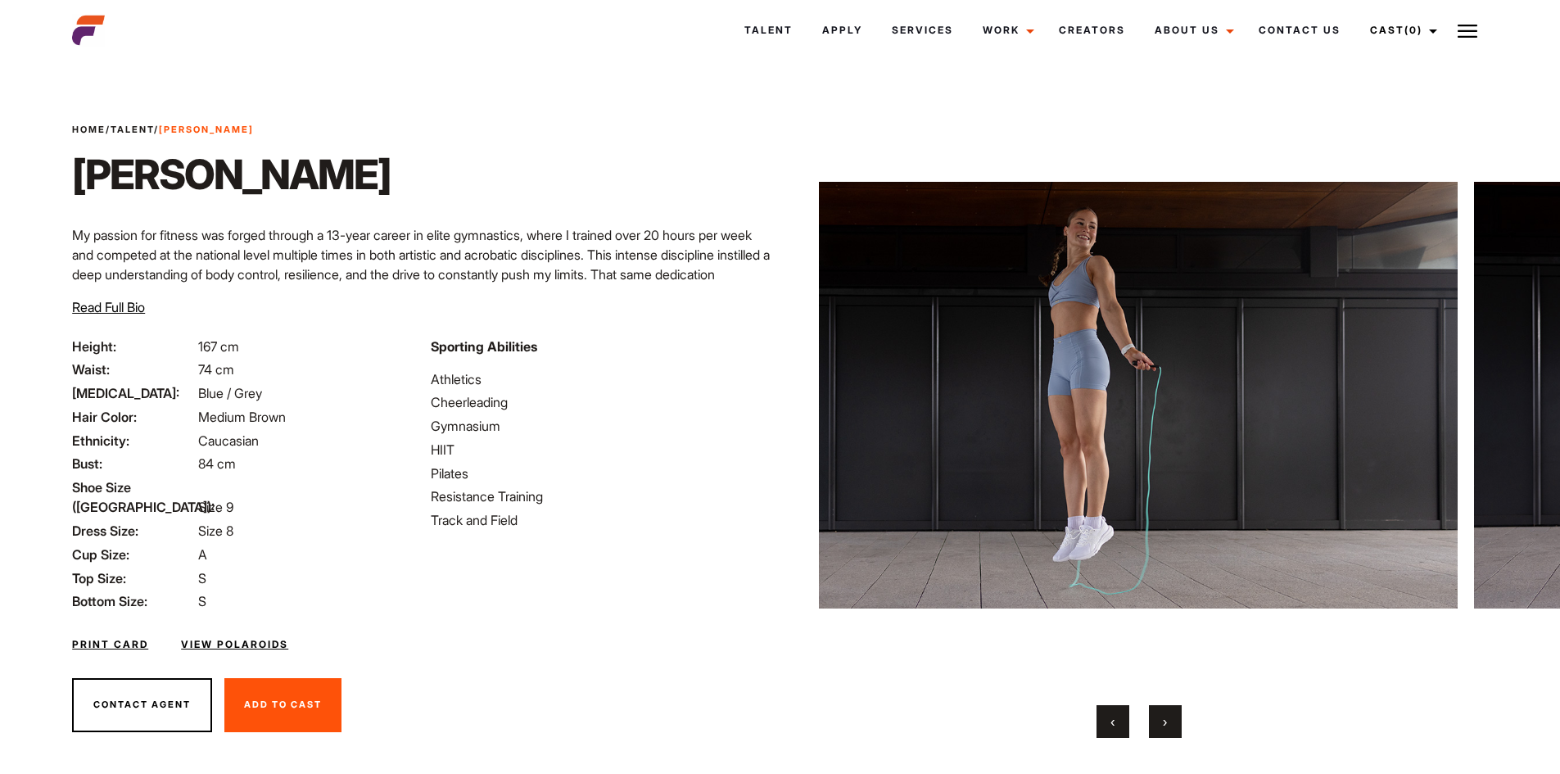
click at [1160, 714] on button "›" at bounding box center [1165, 721] width 33 height 33
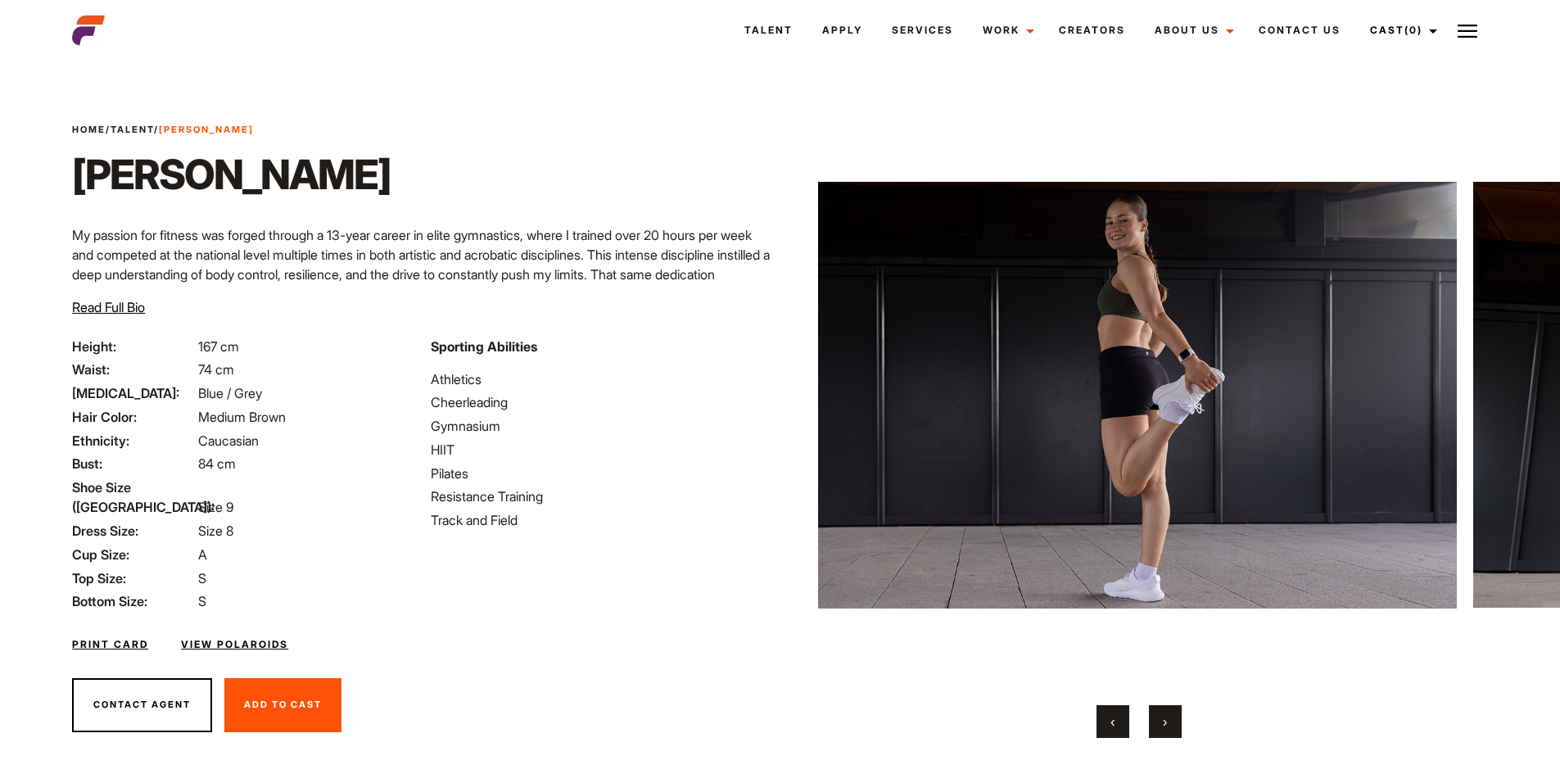
click at [1160, 714] on button "›" at bounding box center [1165, 721] width 33 height 33
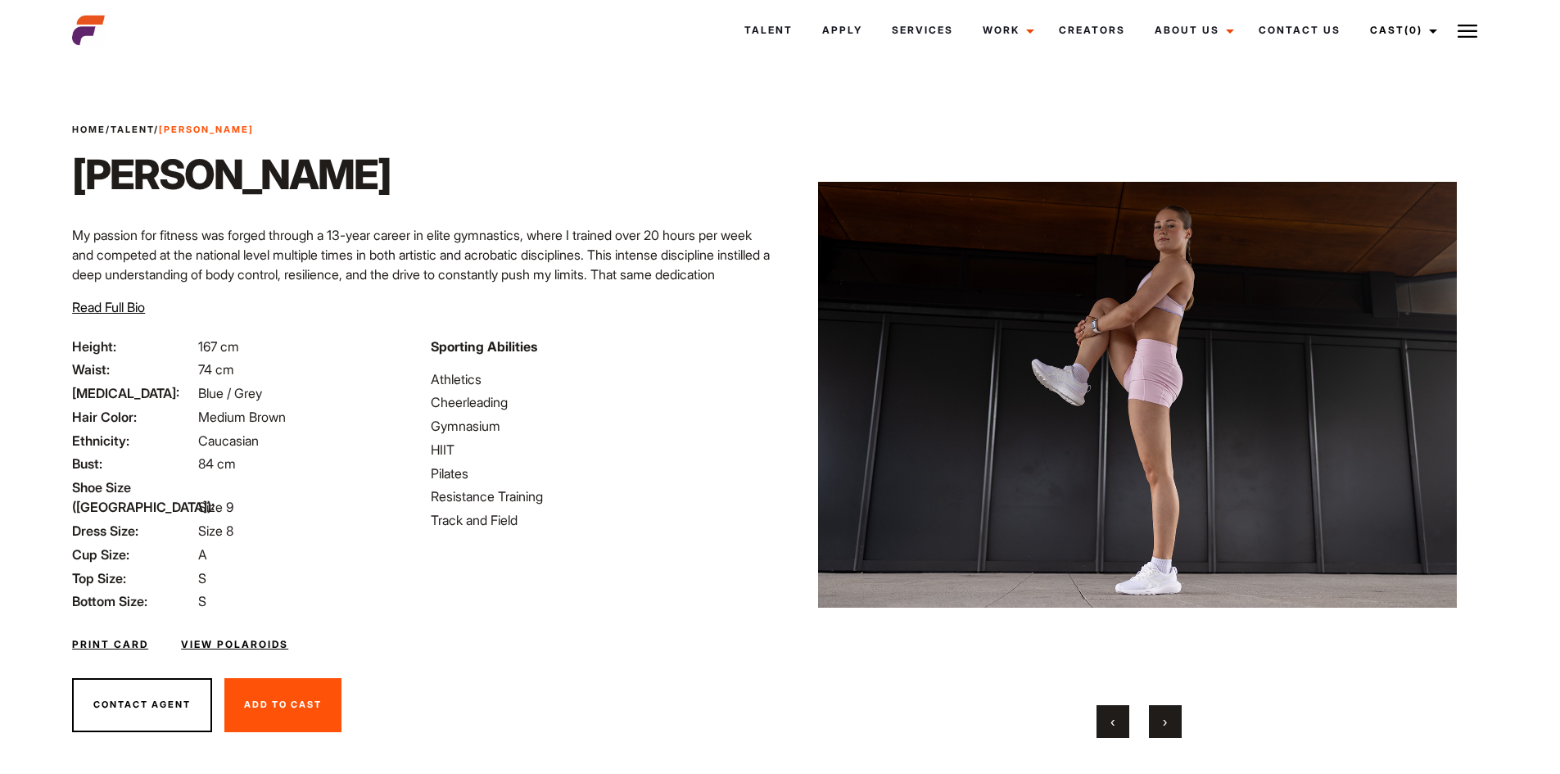
click at [1160, 714] on button "›" at bounding box center [1165, 721] width 33 height 33
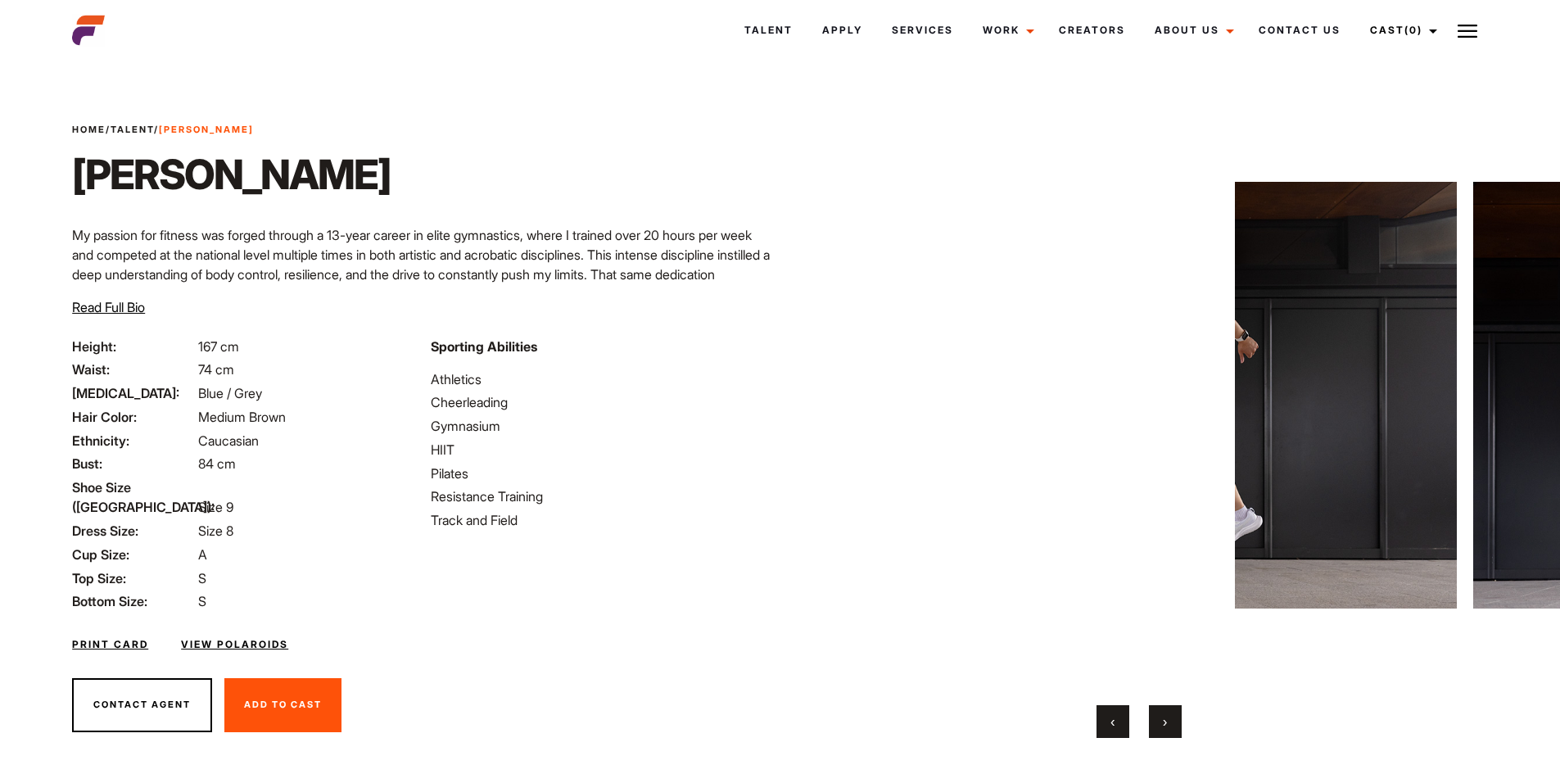
click at [1160, 714] on button "›" at bounding box center [1165, 721] width 33 height 33
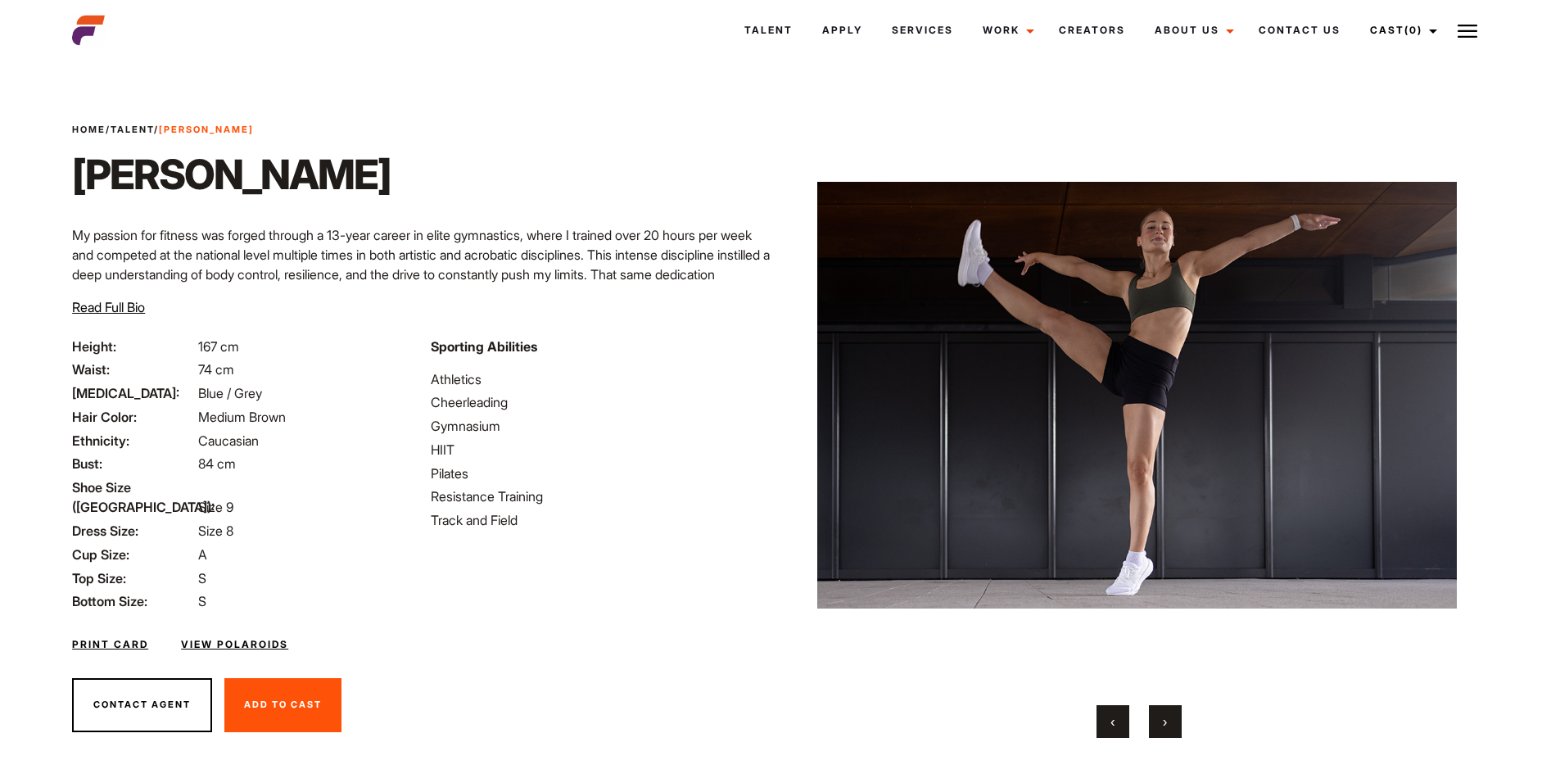
click at [1160, 714] on button "›" at bounding box center [1165, 721] width 33 height 33
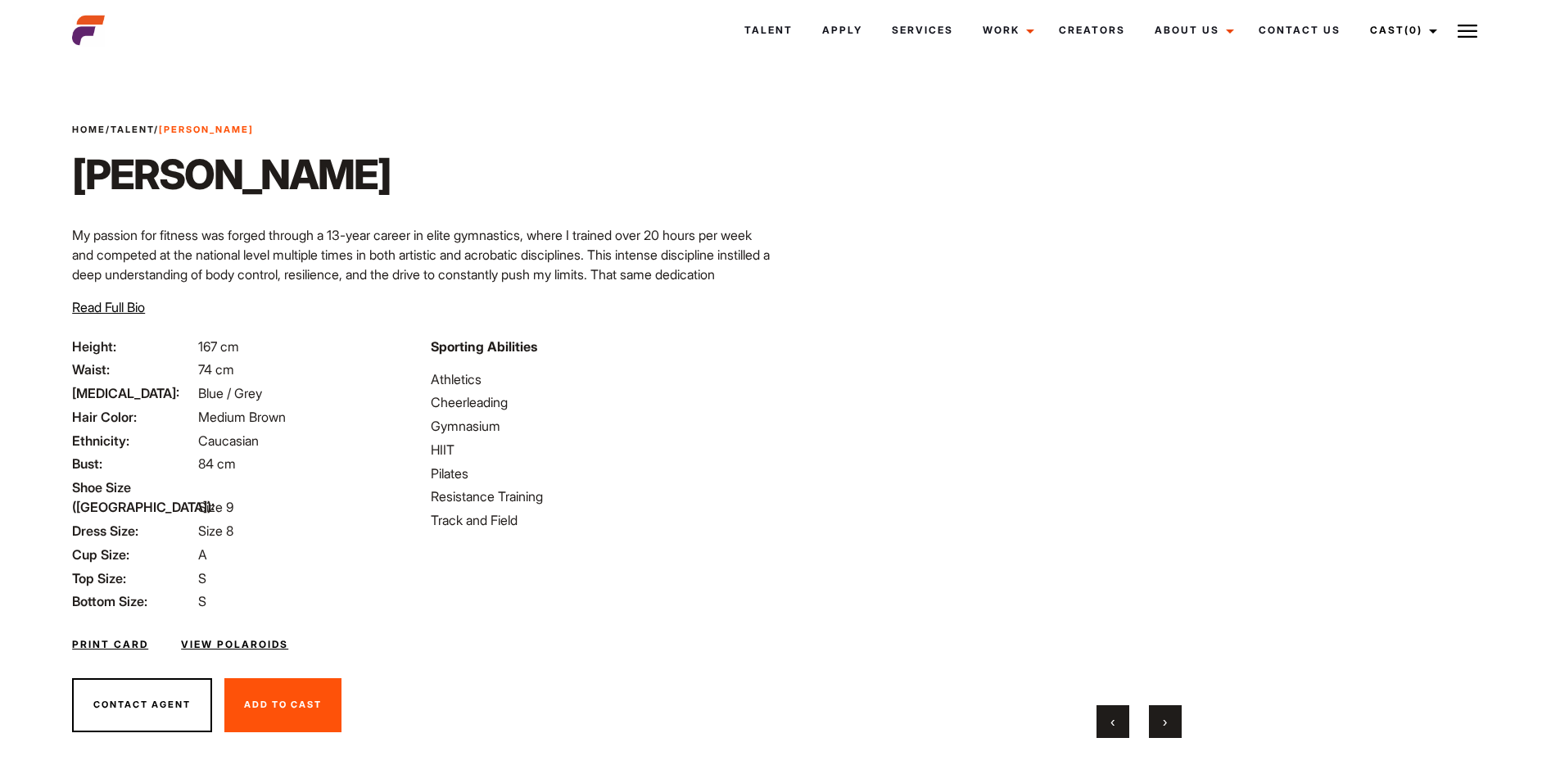
click at [1160, 714] on button "›" at bounding box center [1165, 721] width 33 height 33
click at [1109, 725] on button "‹" at bounding box center [1112, 721] width 33 height 33
click at [1172, 725] on button "›" at bounding box center [1165, 721] width 33 height 33
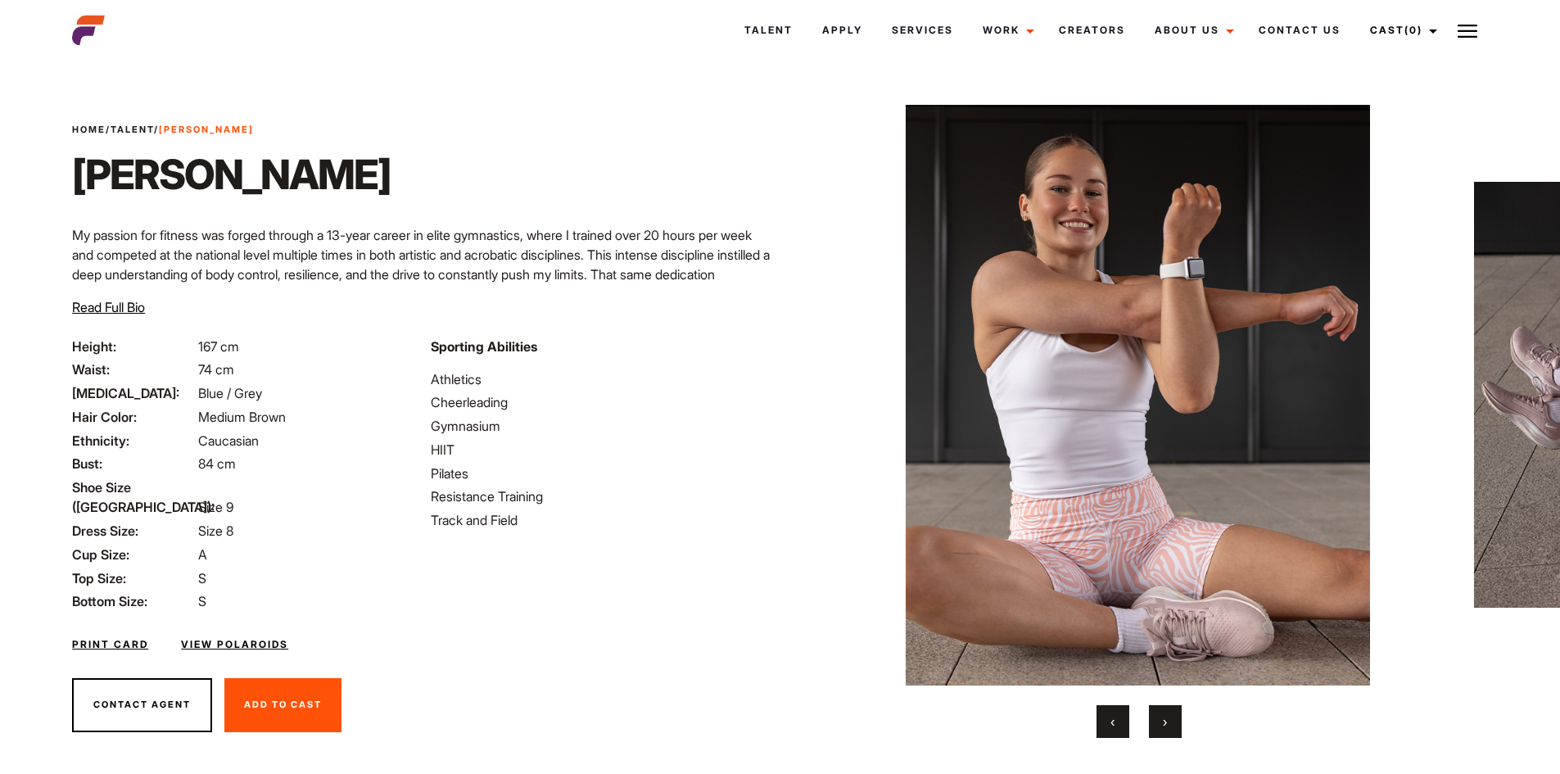
click at [1119, 725] on button "‹" at bounding box center [1112, 721] width 33 height 33
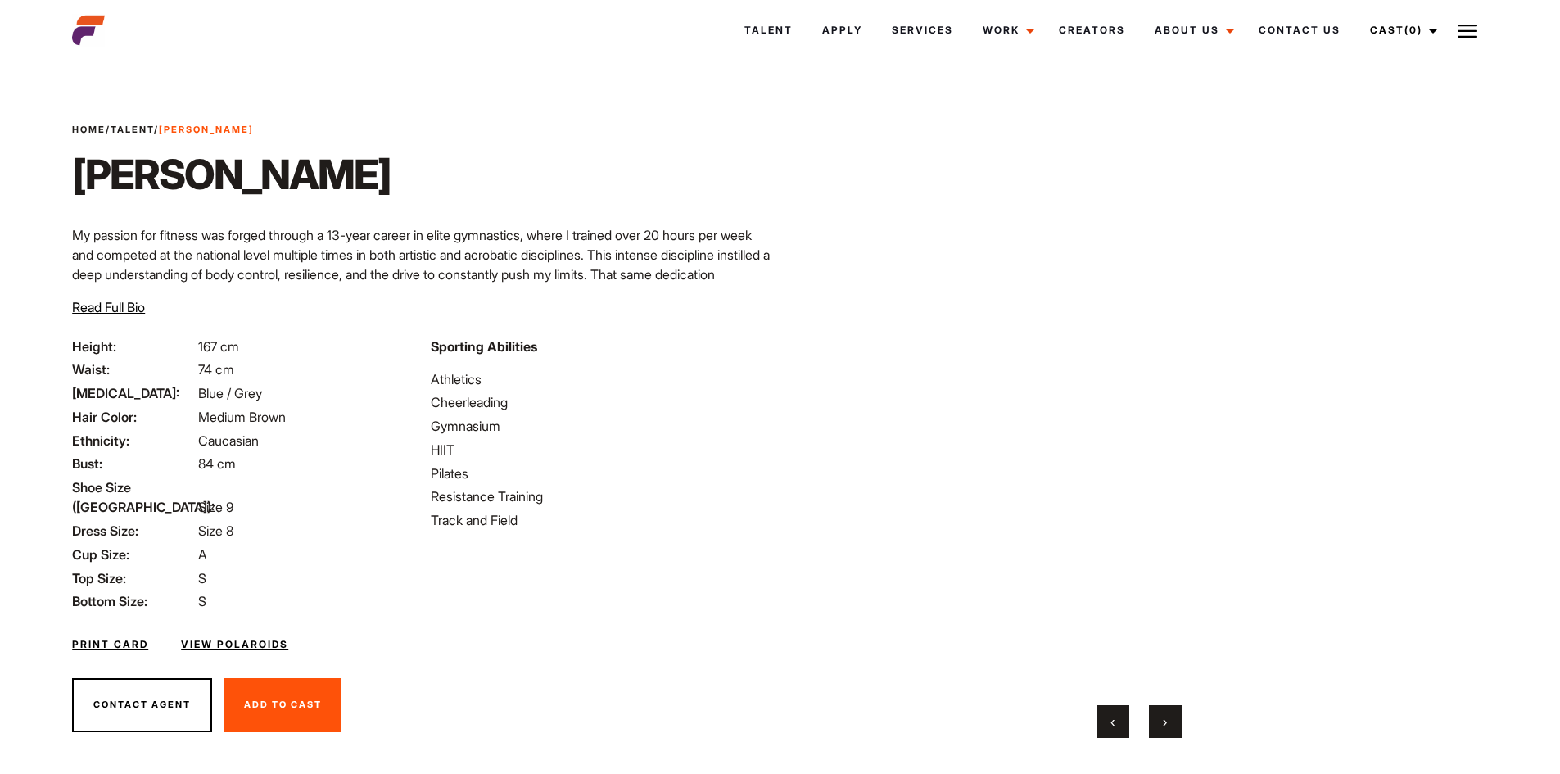
click at [242, 637] on link "View Polaroids" at bounding box center [234, 644] width 107 height 15
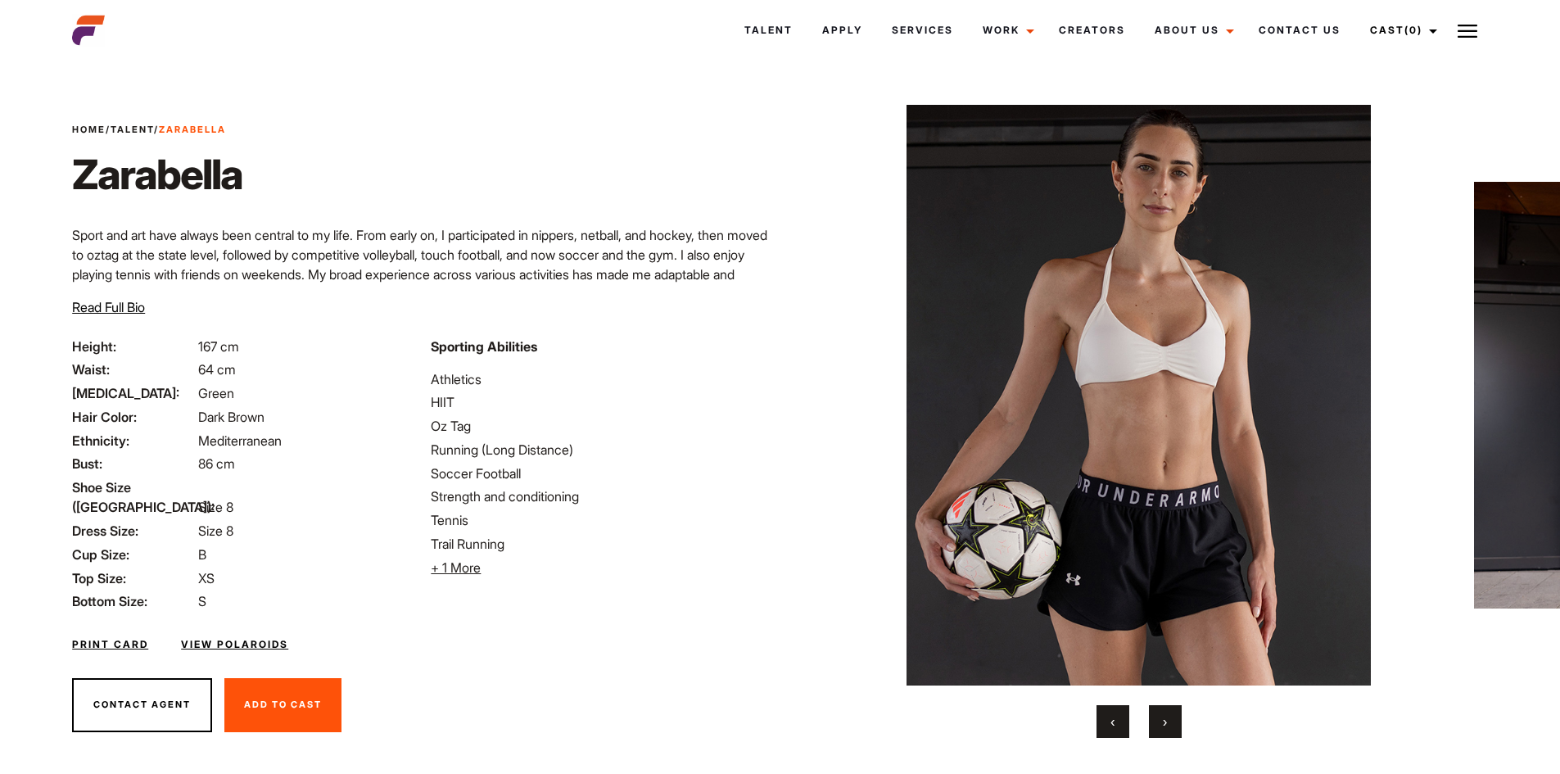
click at [1168, 729] on button "›" at bounding box center [1165, 721] width 33 height 33
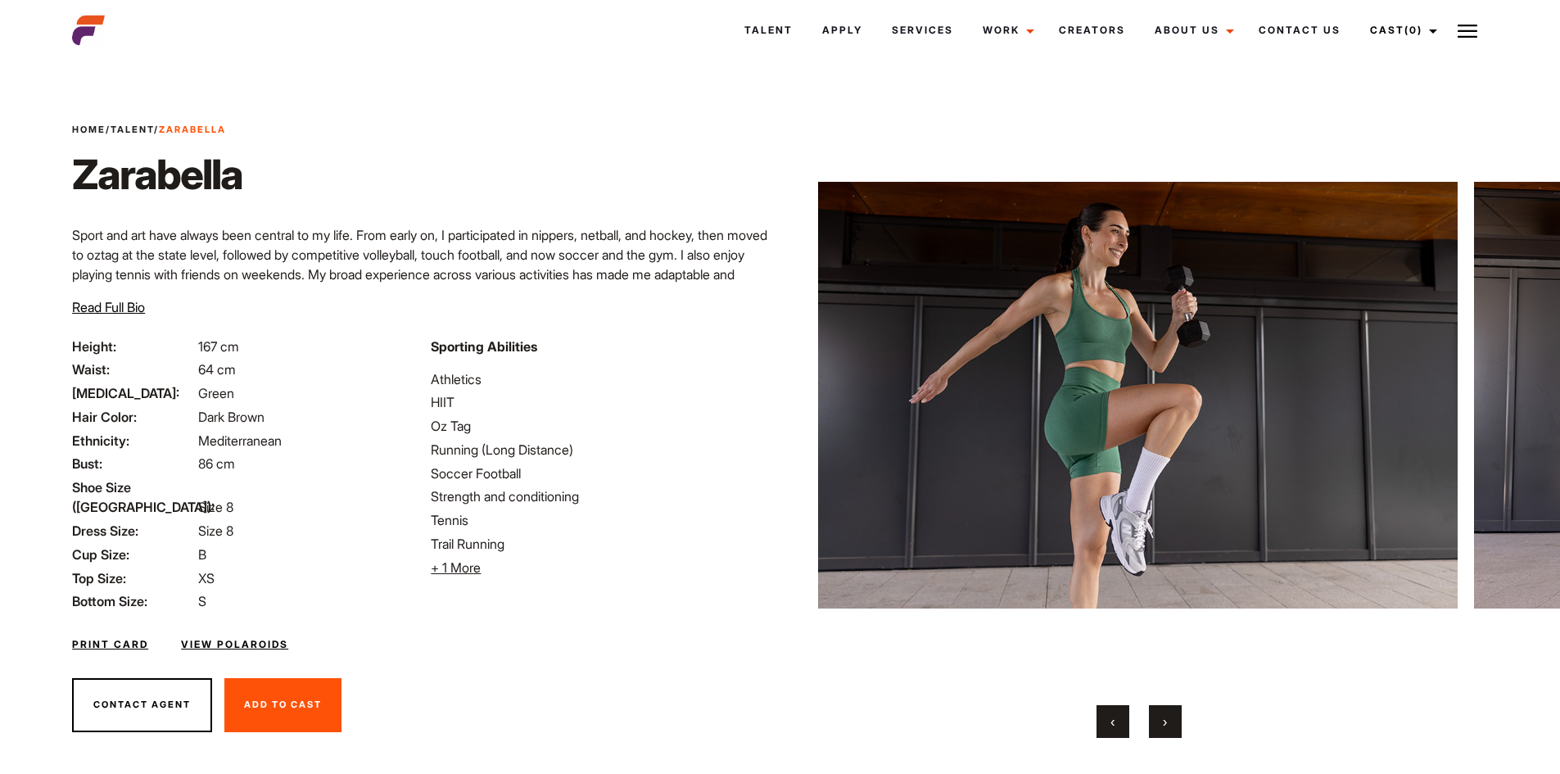
click at [1168, 729] on button "›" at bounding box center [1165, 721] width 33 height 33
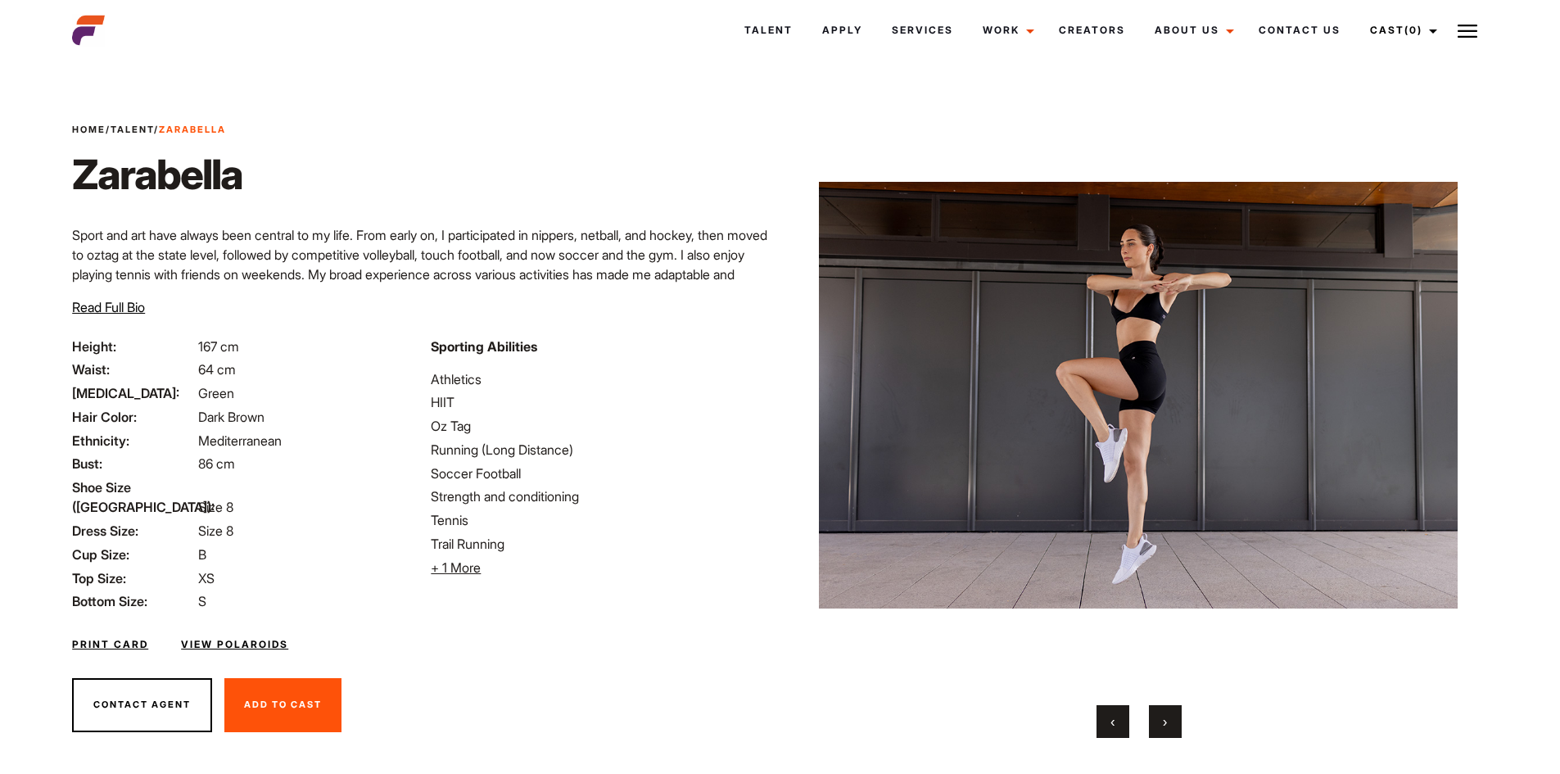
click at [1168, 729] on button "›" at bounding box center [1165, 721] width 33 height 33
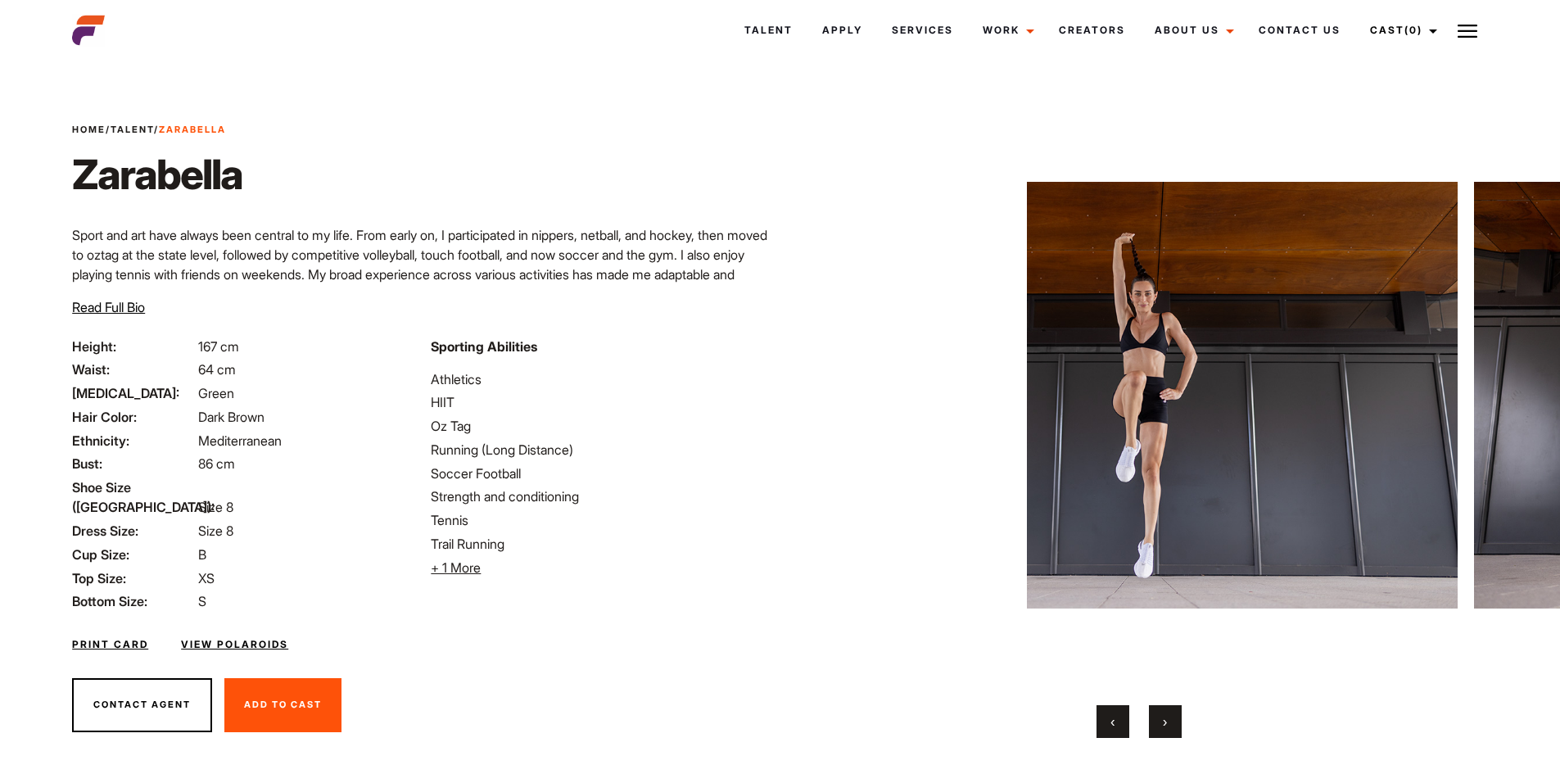
click at [1168, 729] on button "›" at bounding box center [1165, 721] width 33 height 33
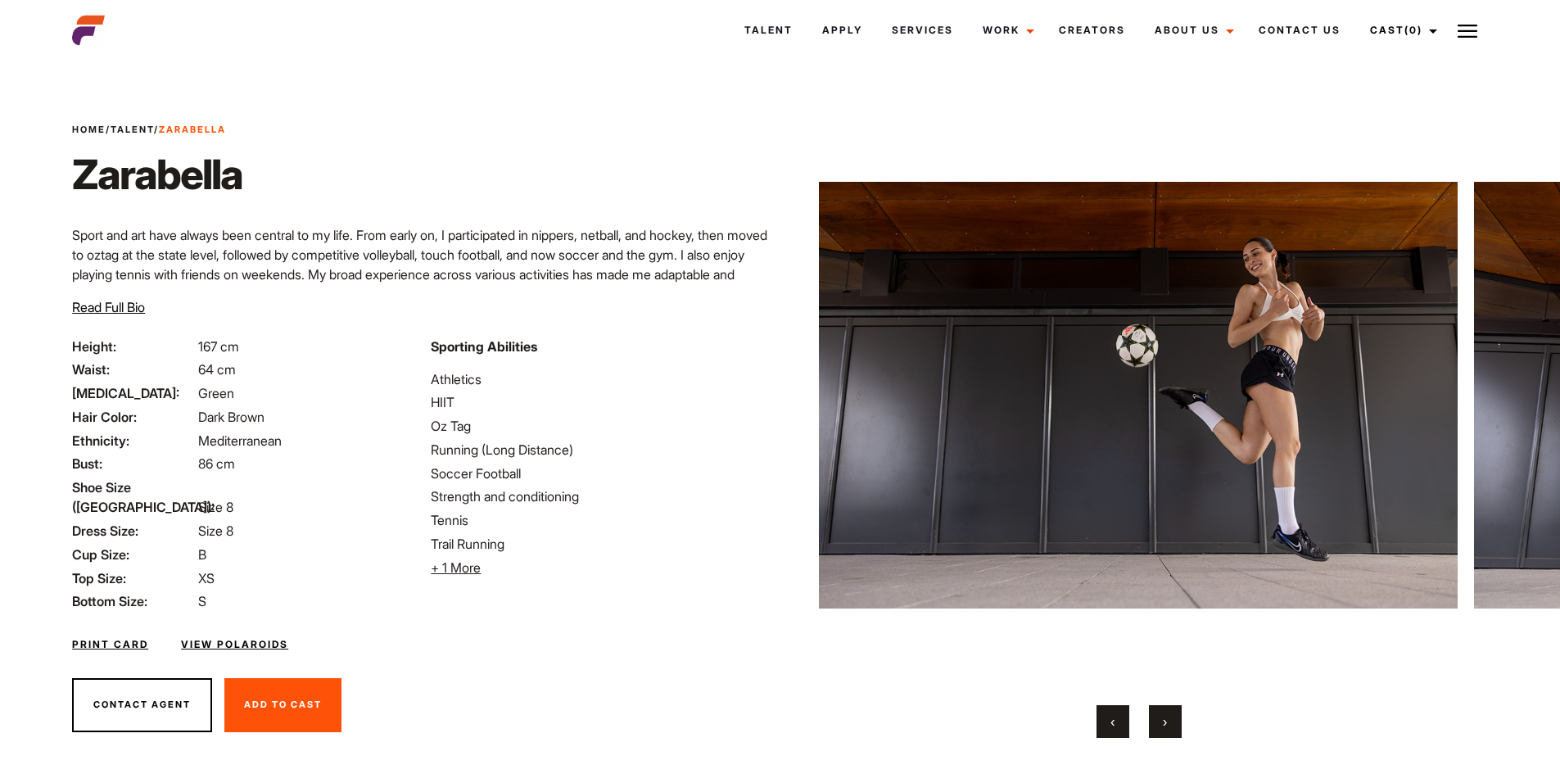
click at [1168, 729] on button "›" at bounding box center [1165, 721] width 33 height 33
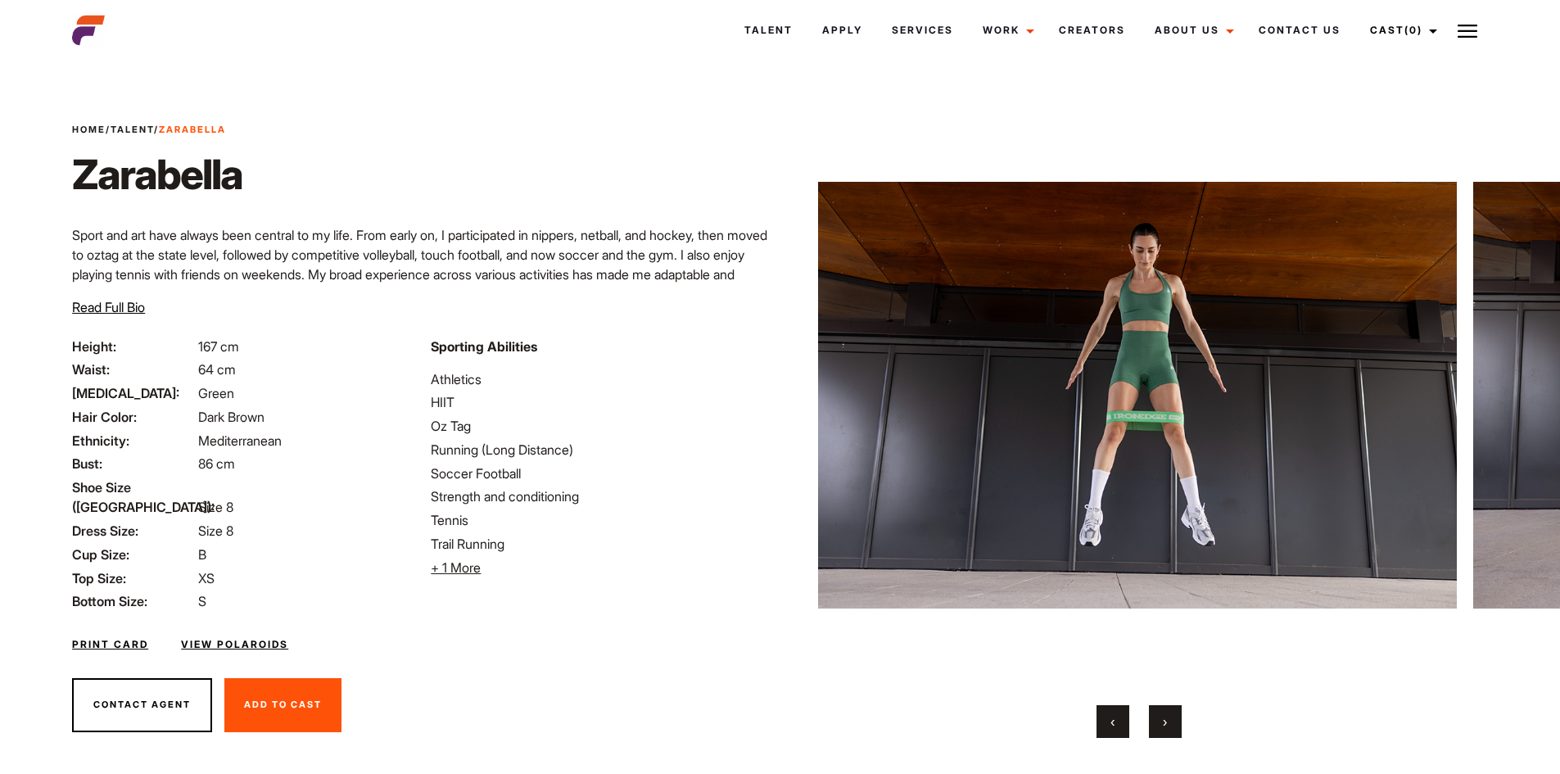
click at [1168, 729] on button "›" at bounding box center [1165, 721] width 33 height 33
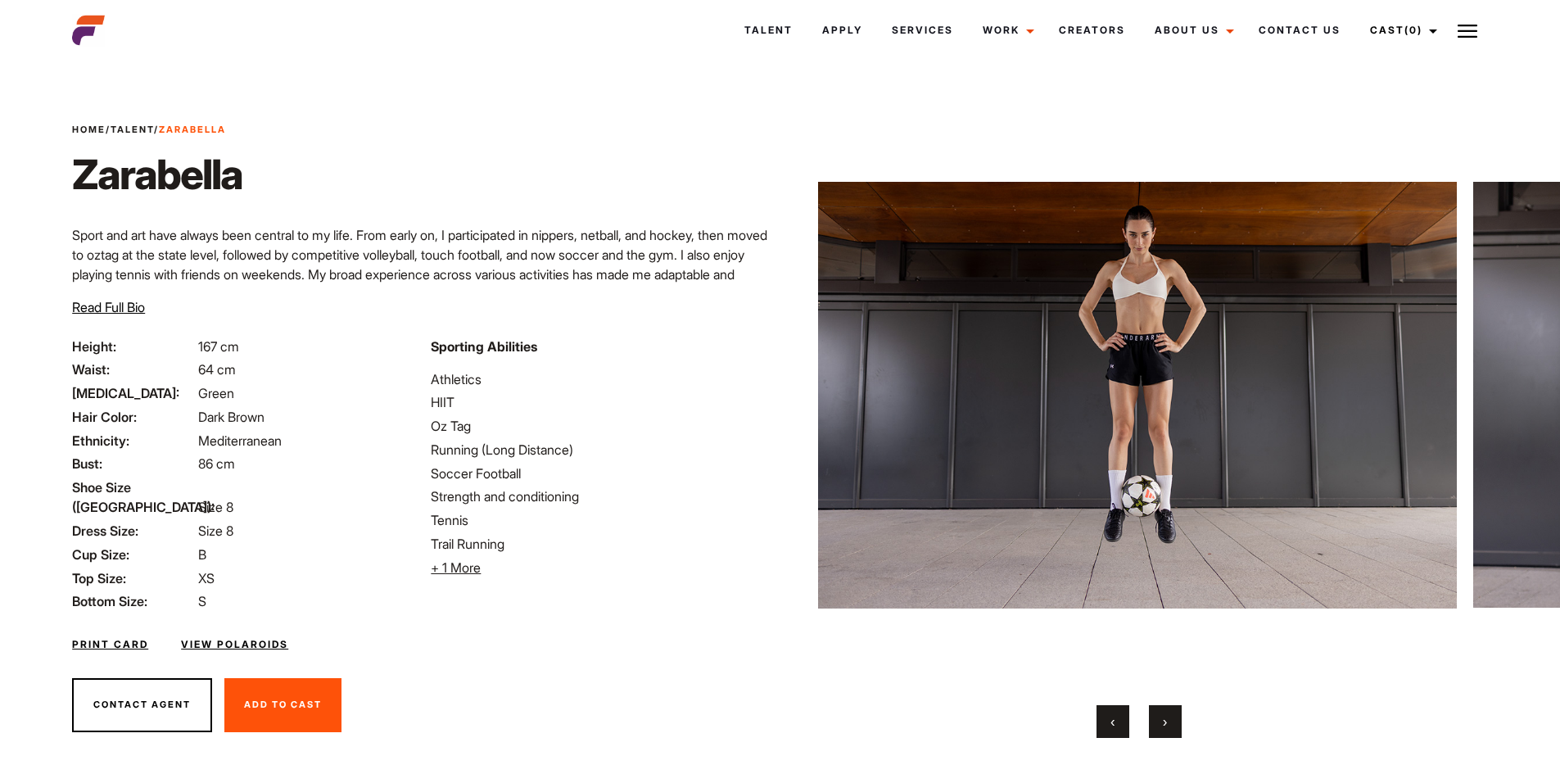
click at [1168, 729] on button "›" at bounding box center [1165, 721] width 33 height 33
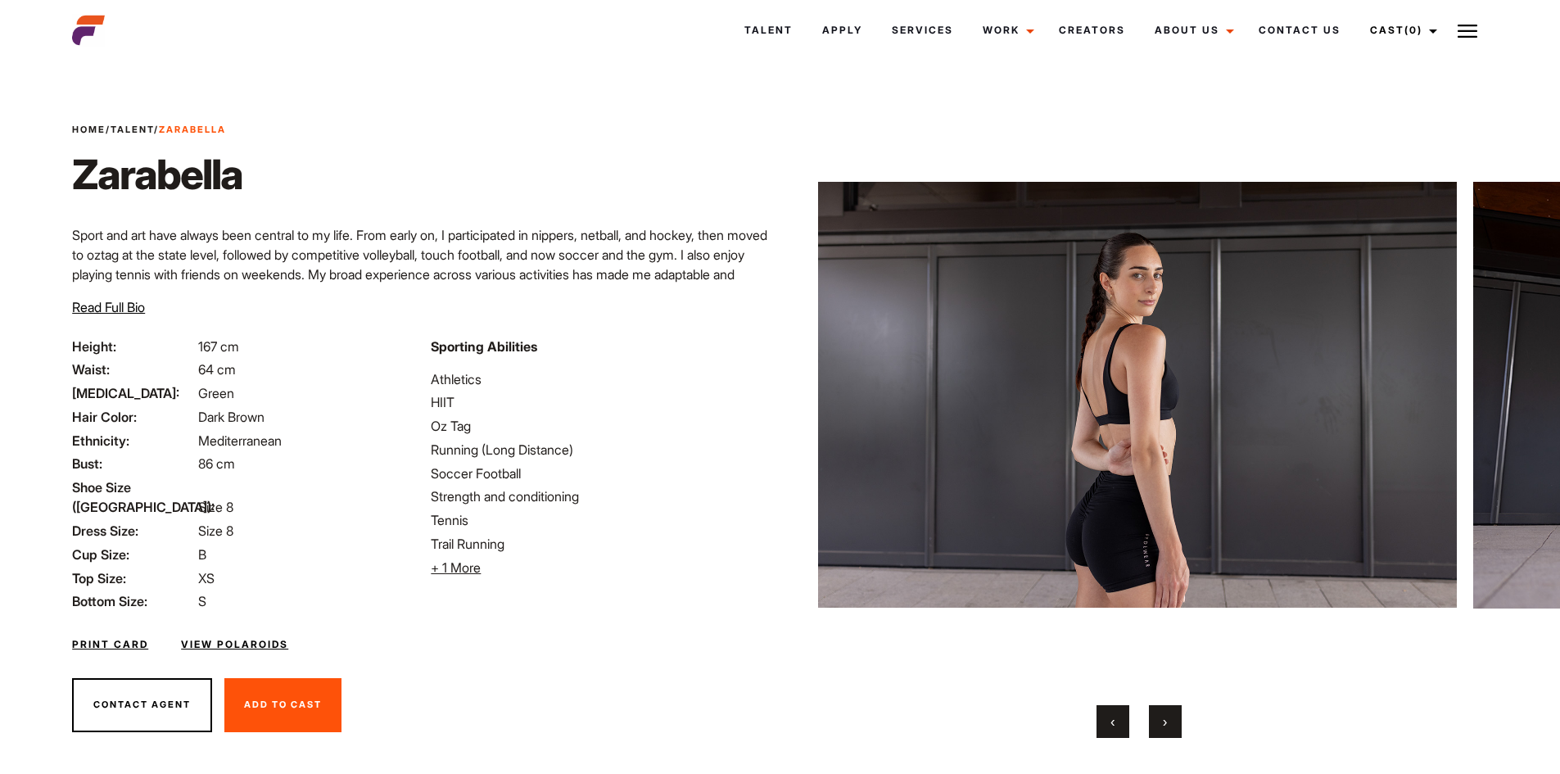
click at [1168, 729] on button "›" at bounding box center [1165, 721] width 33 height 33
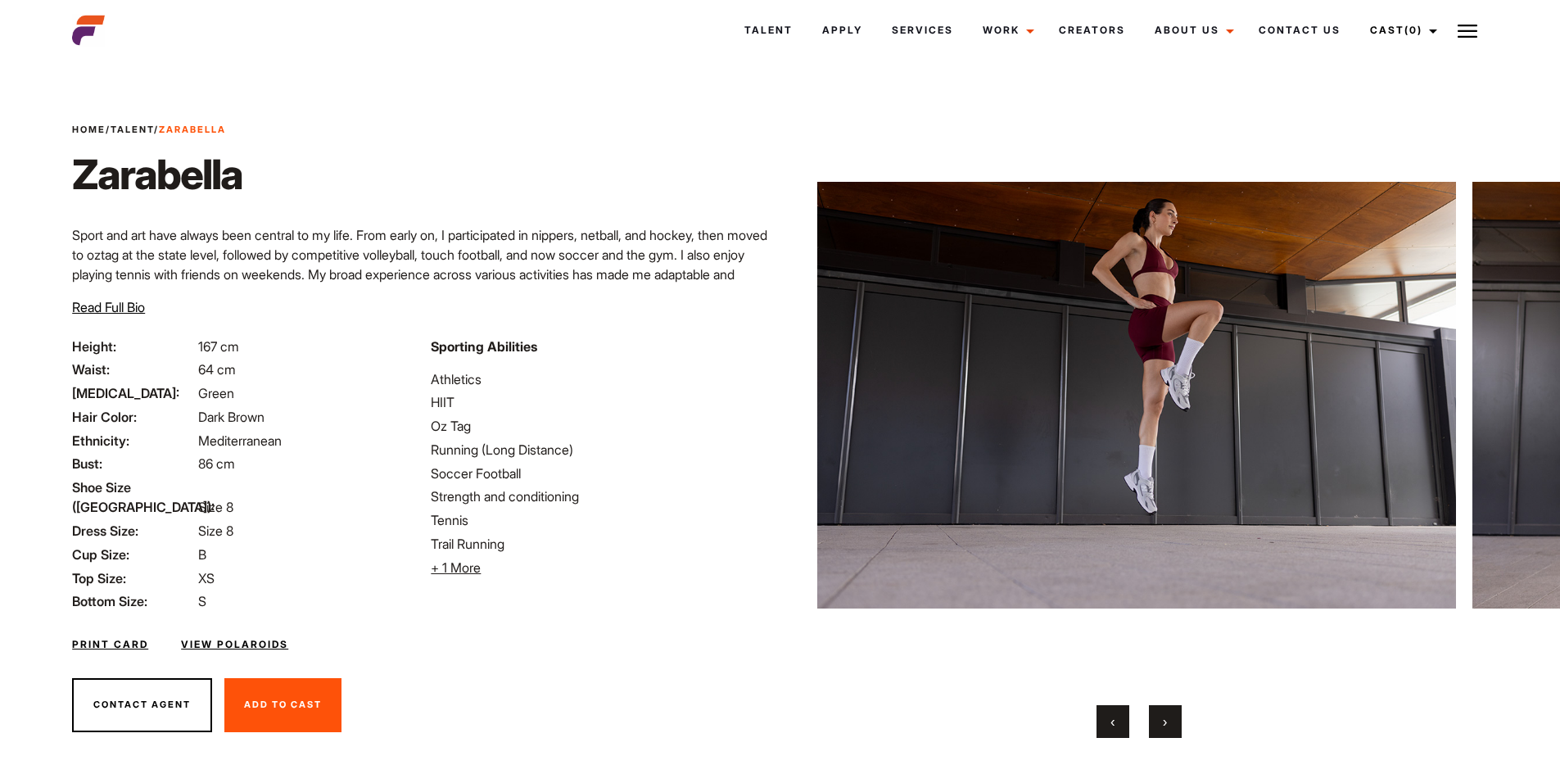
click at [1168, 729] on button "›" at bounding box center [1165, 721] width 33 height 33
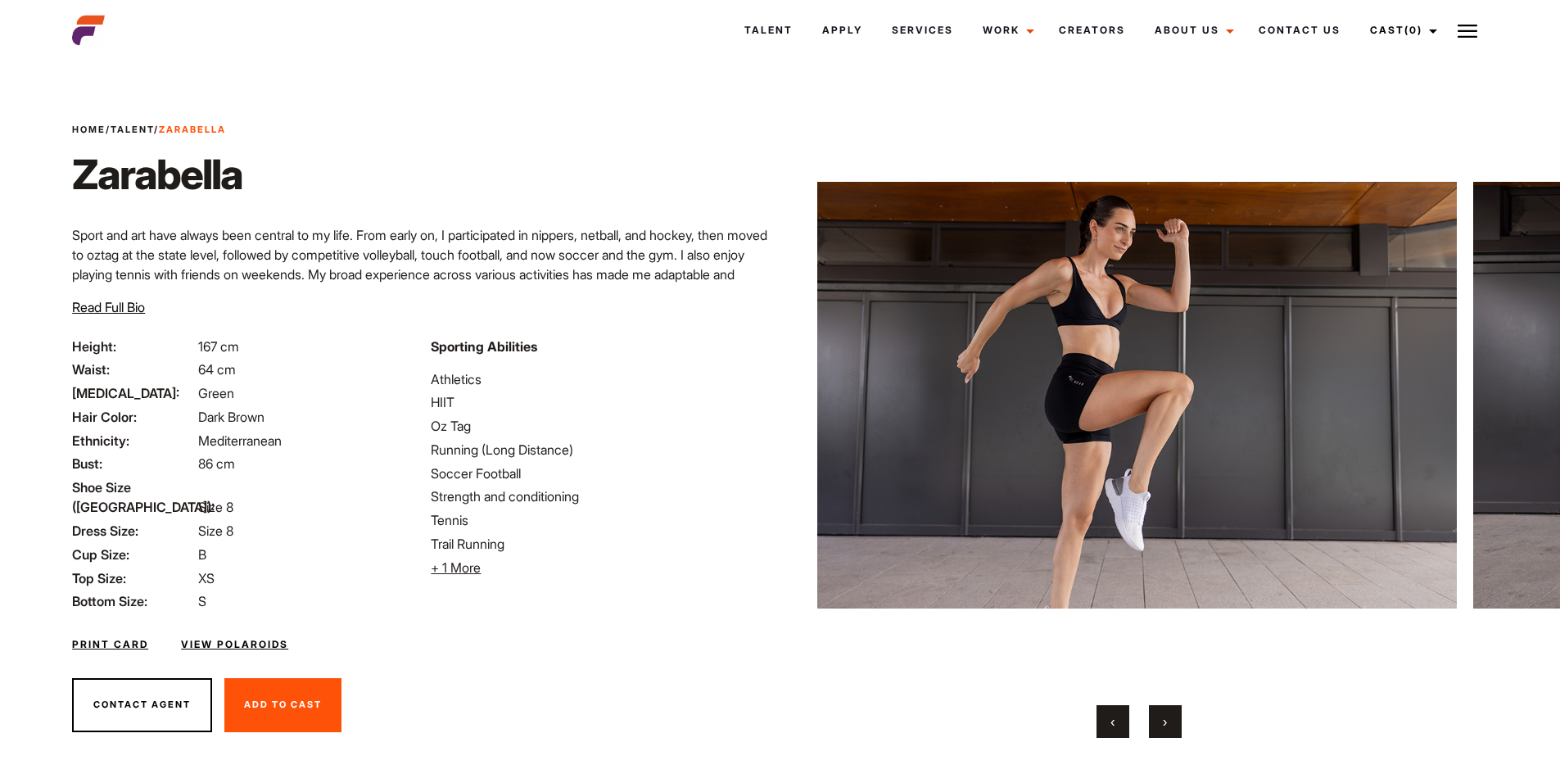
click at [1168, 729] on button "›" at bounding box center [1165, 721] width 33 height 33
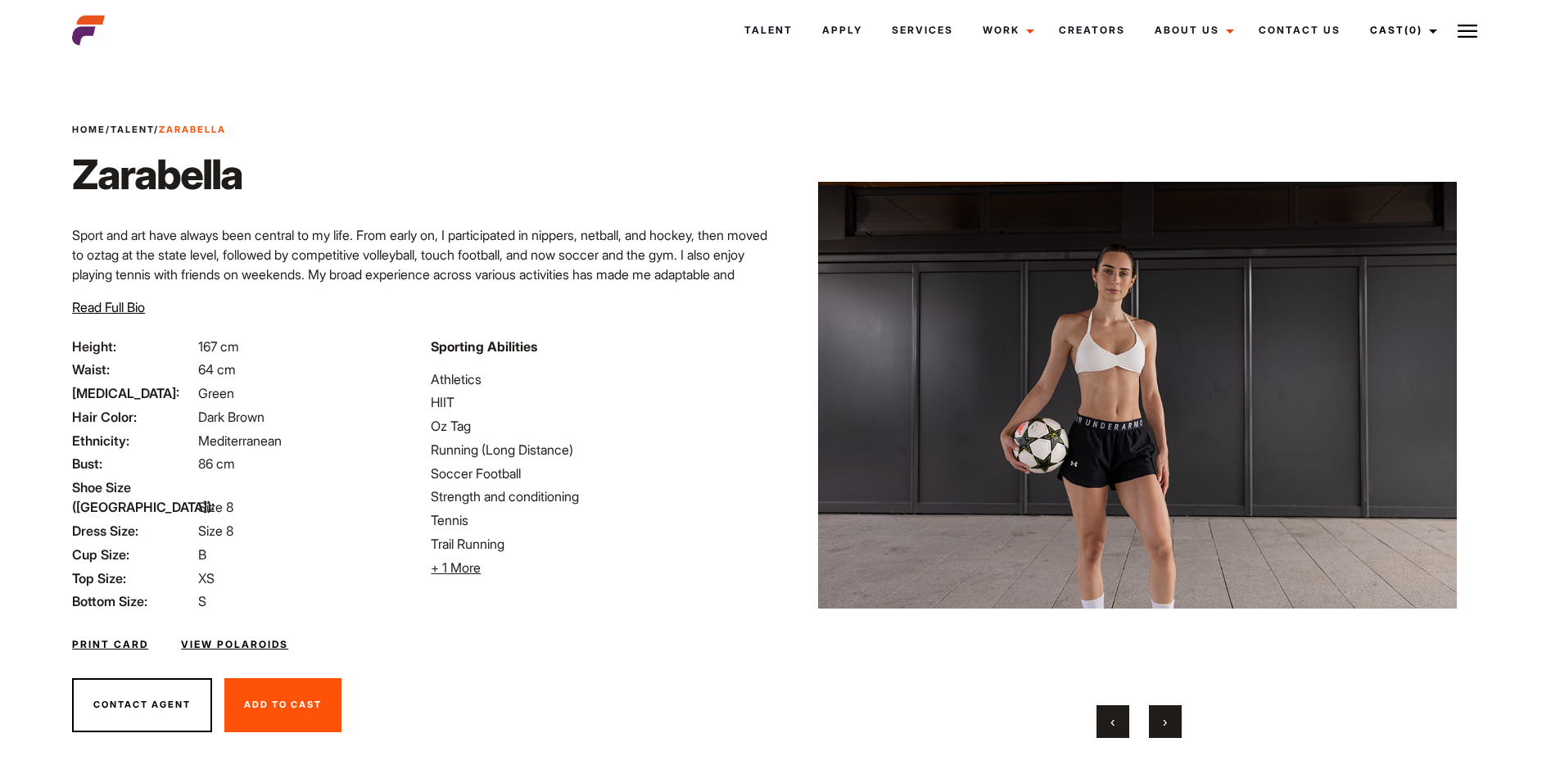
click at [1168, 729] on button "›" at bounding box center [1165, 721] width 33 height 33
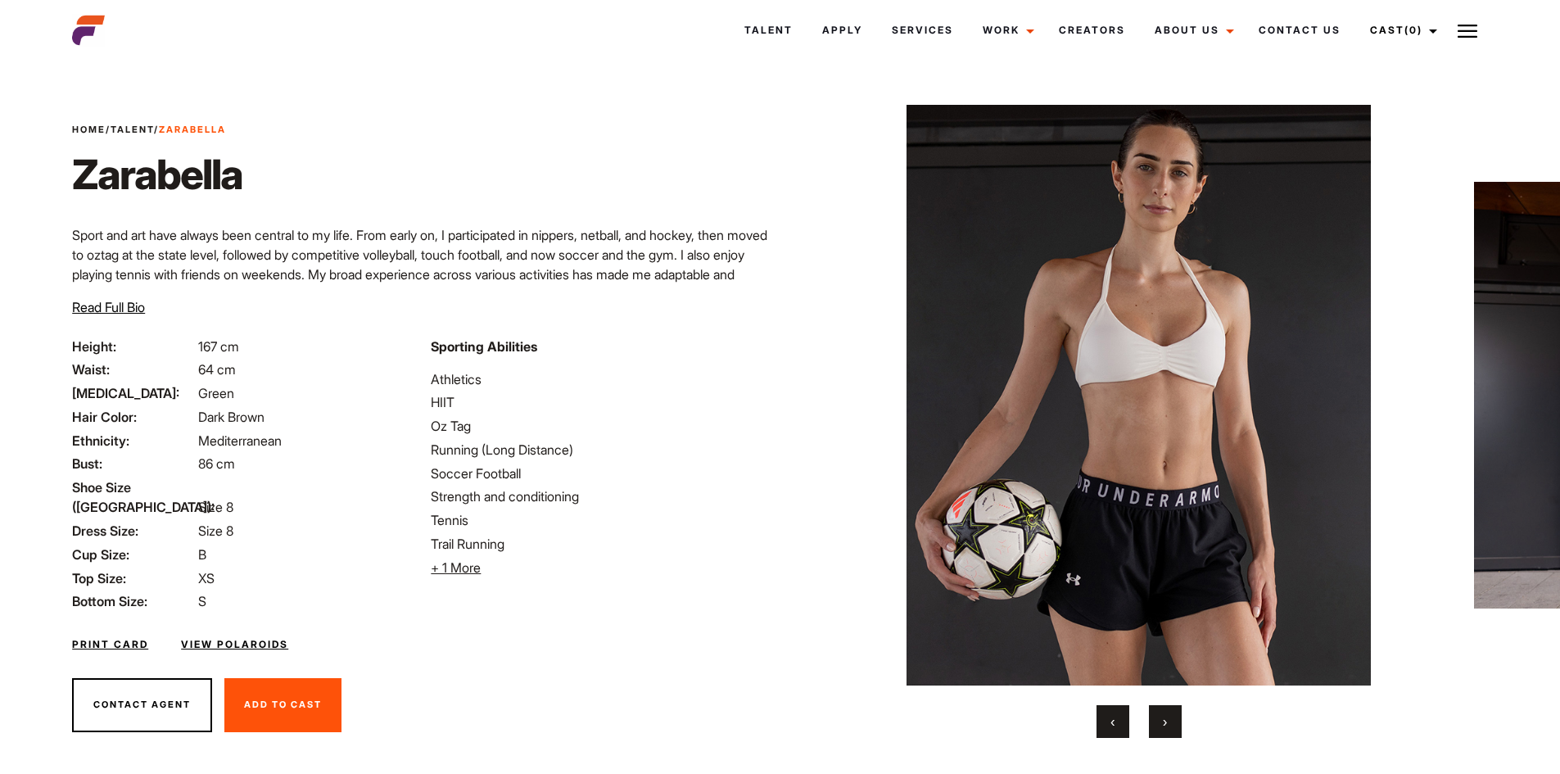
click at [1168, 729] on button "›" at bounding box center [1165, 721] width 33 height 33
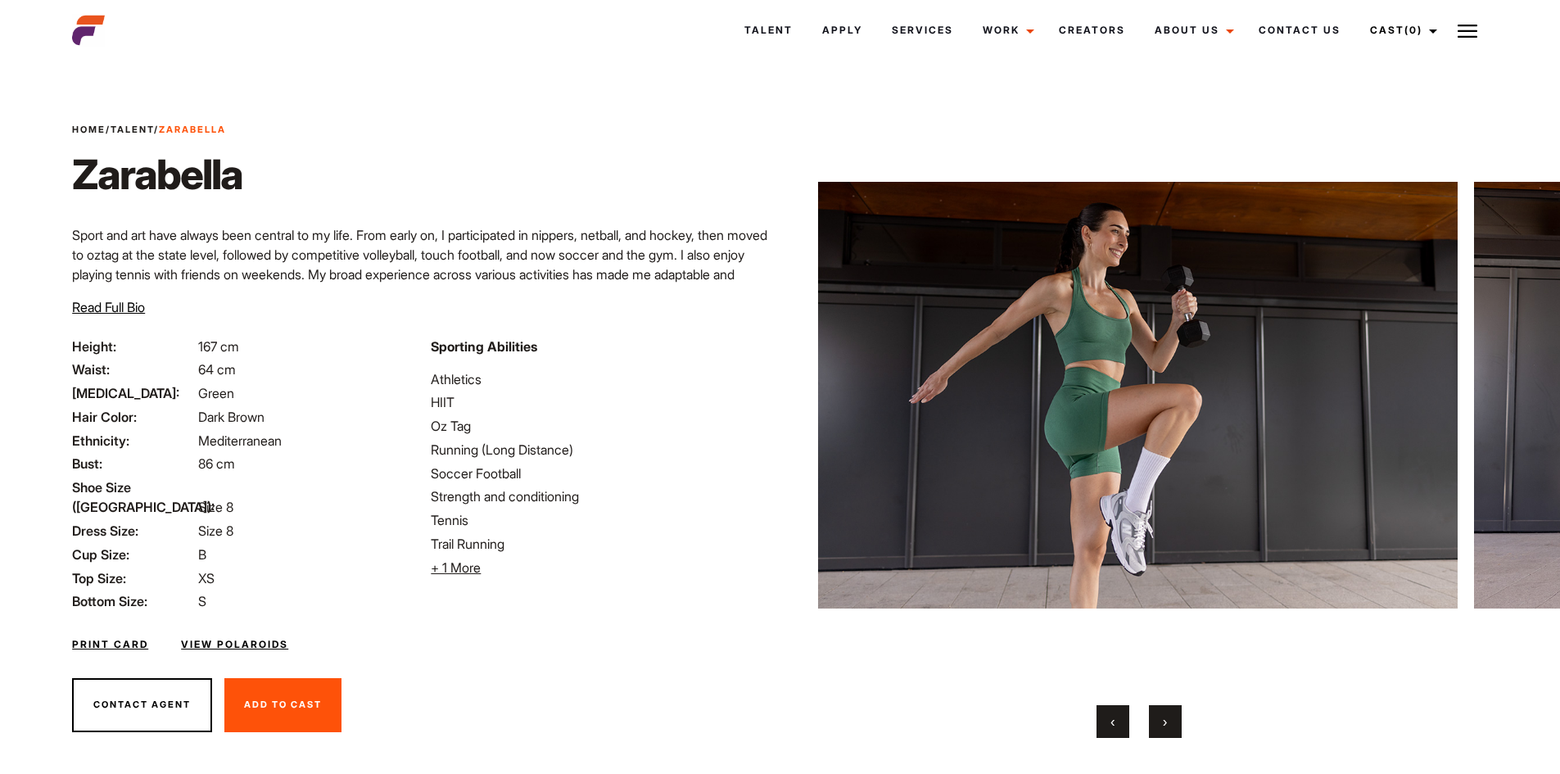
click at [260, 637] on link "View Polaroids" at bounding box center [234, 644] width 107 height 15
